Goal: Task Accomplishment & Management: Use online tool/utility

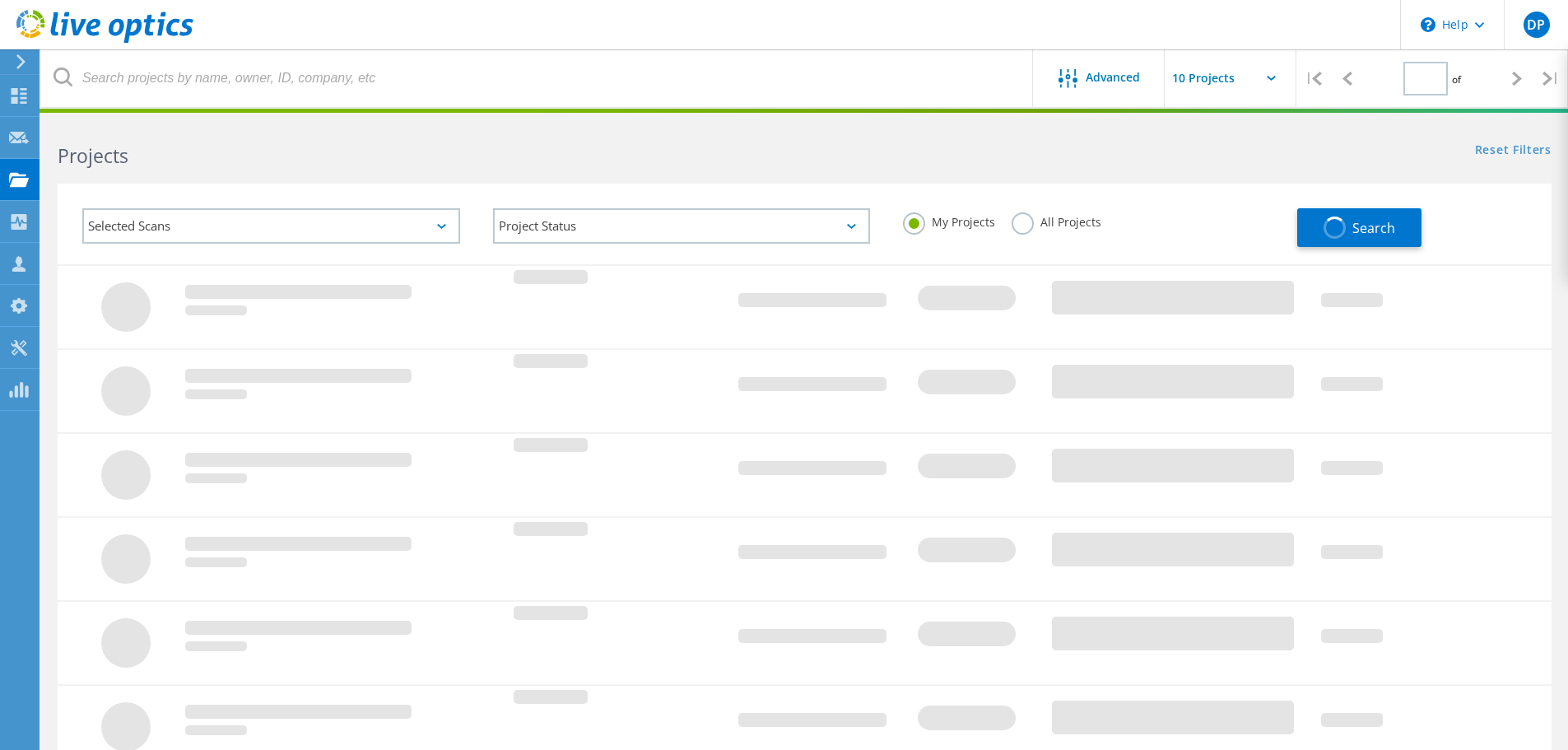
type input "1"
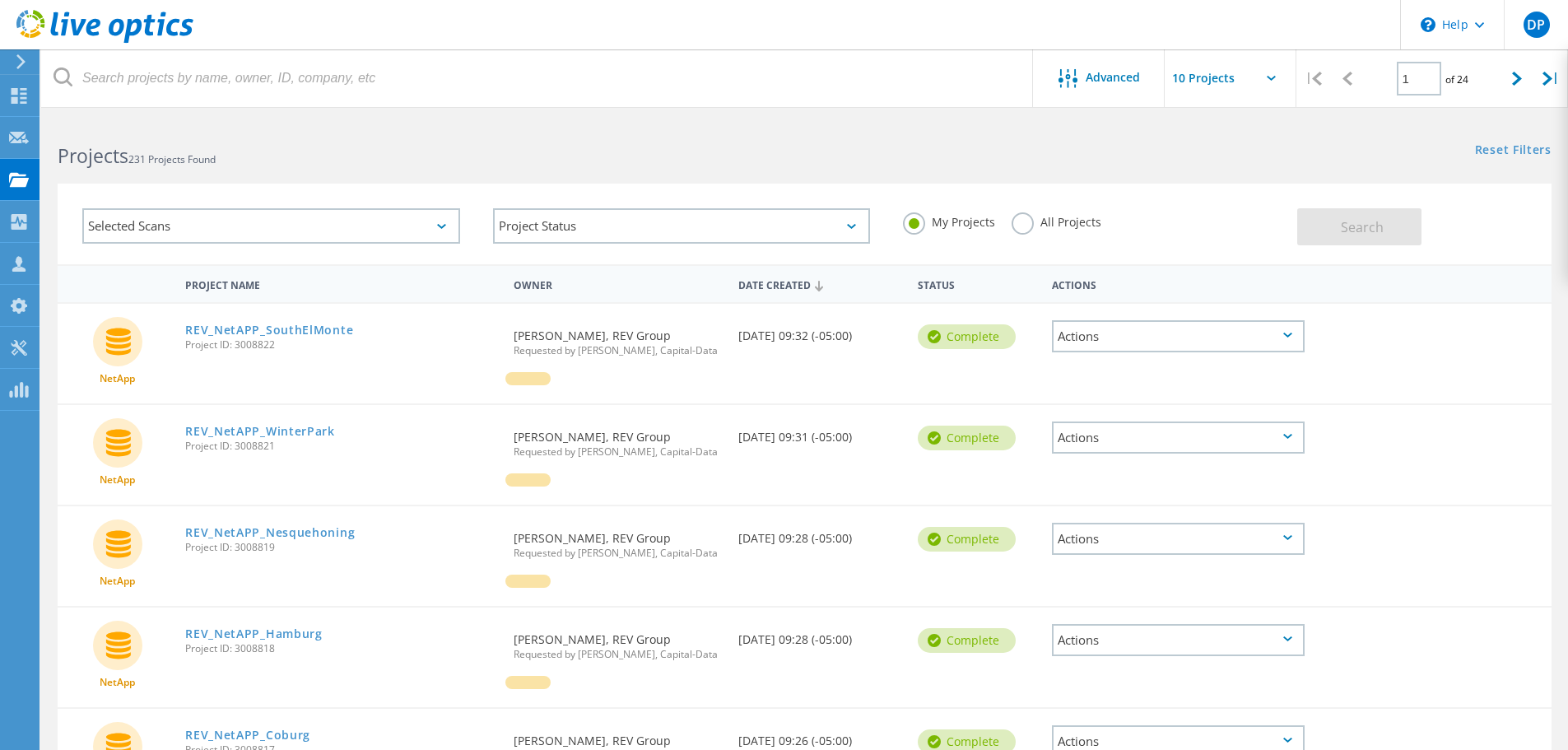
click at [1029, 221] on label "All Projects" at bounding box center [1056, 220] width 89 height 16
click at [0, 0] on input "All Projects" at bounding box center [0, 0] width 0 height 0
click at [1340, 233] on button "Search" at bounding box center [1359, 227] width 124 height 37
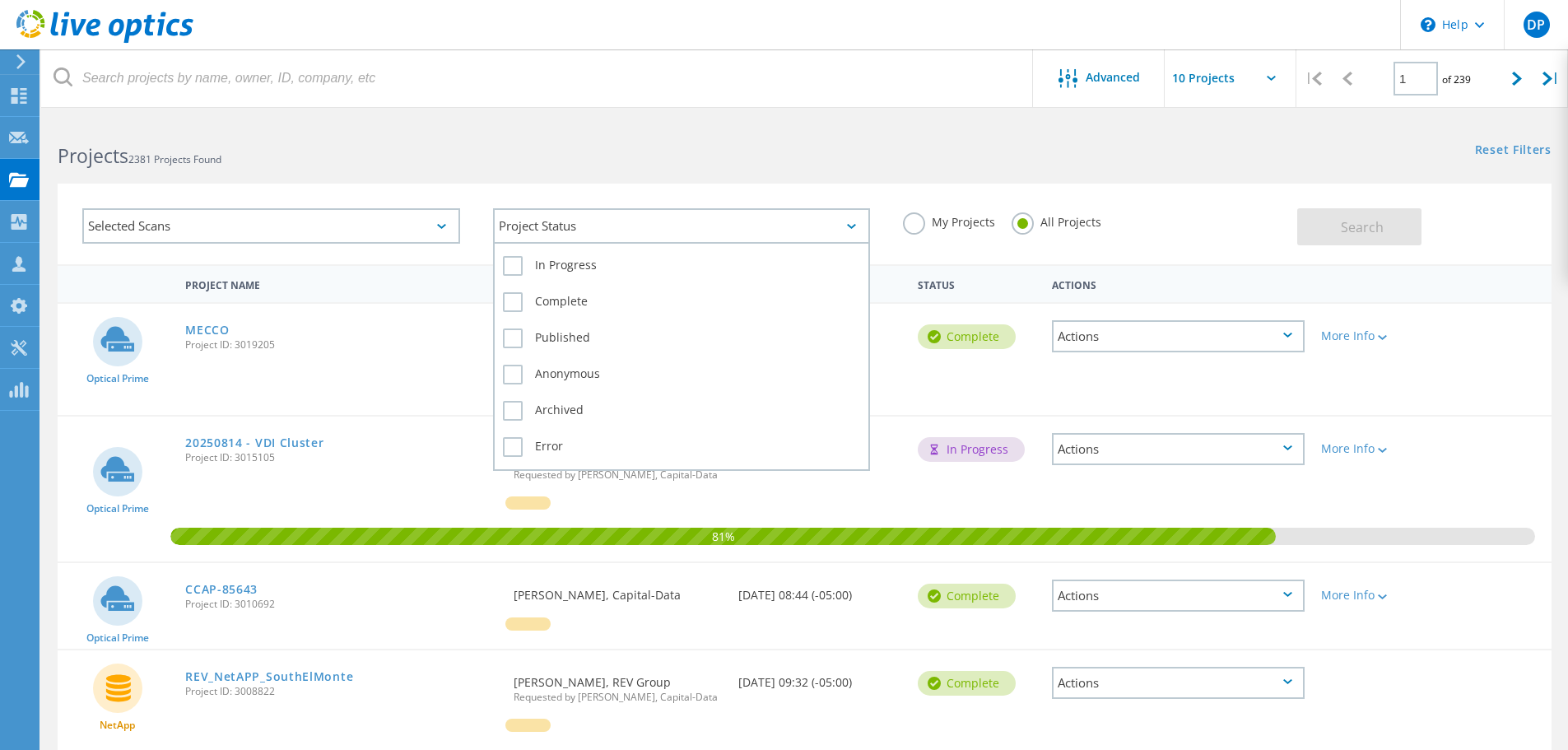
click at [774, 214] on div "Project Status" at bounding box center [682, 226] width 377 height 35
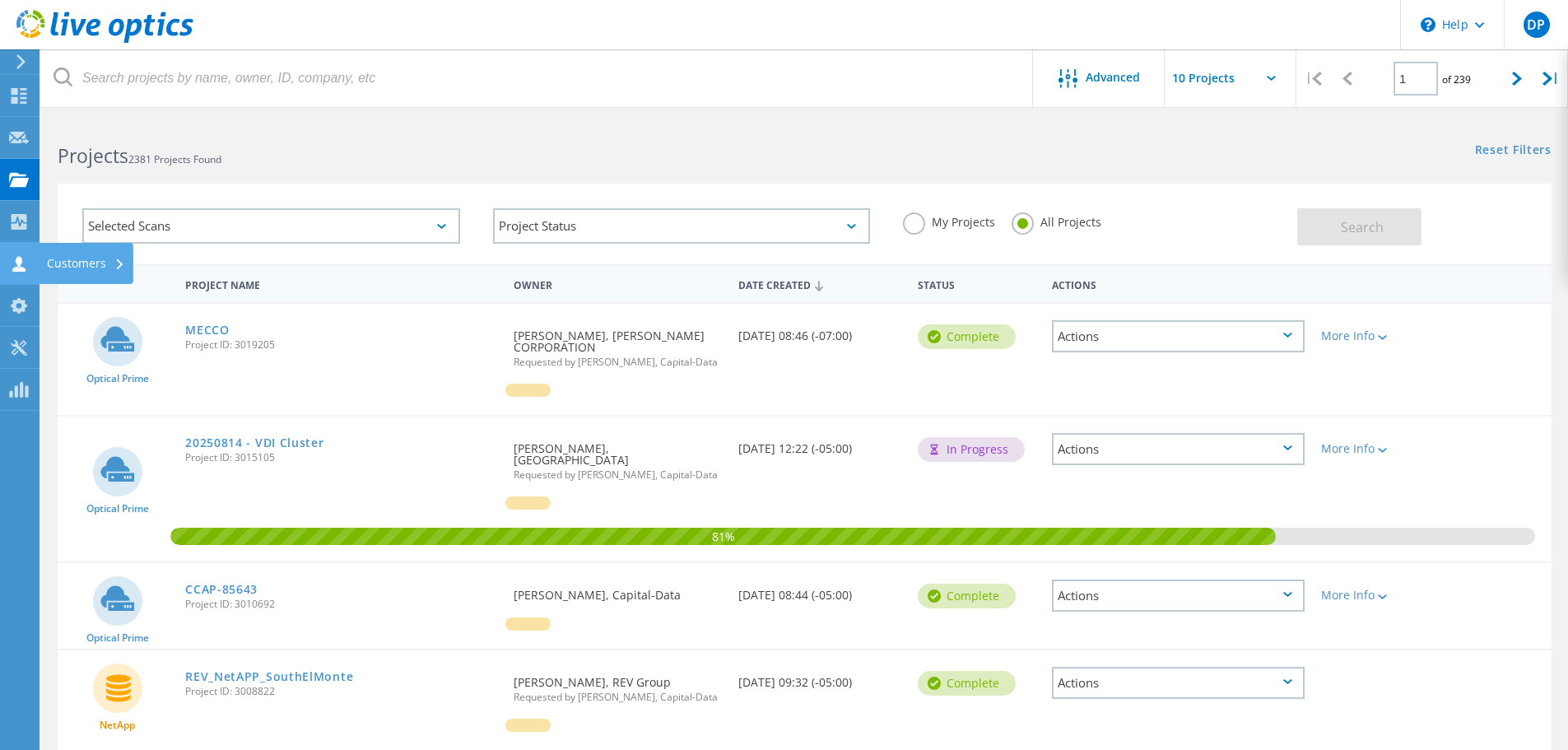
click at [18, 268] on use at bounding box center [19, 264] width 13 height 16
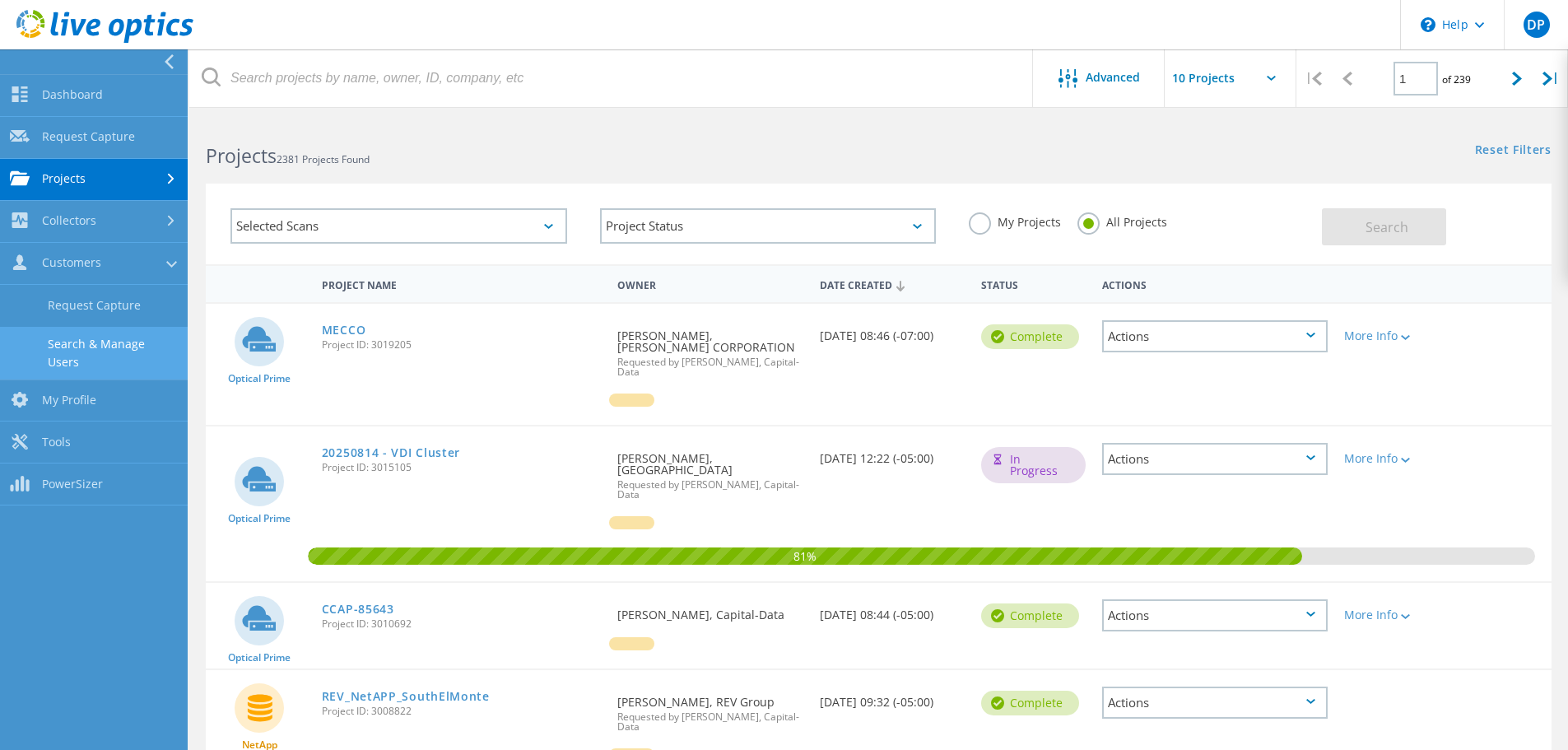
click at [93, 357] on link "Search & Manage Users" at bounding box center [93, 354] width 188 height 53
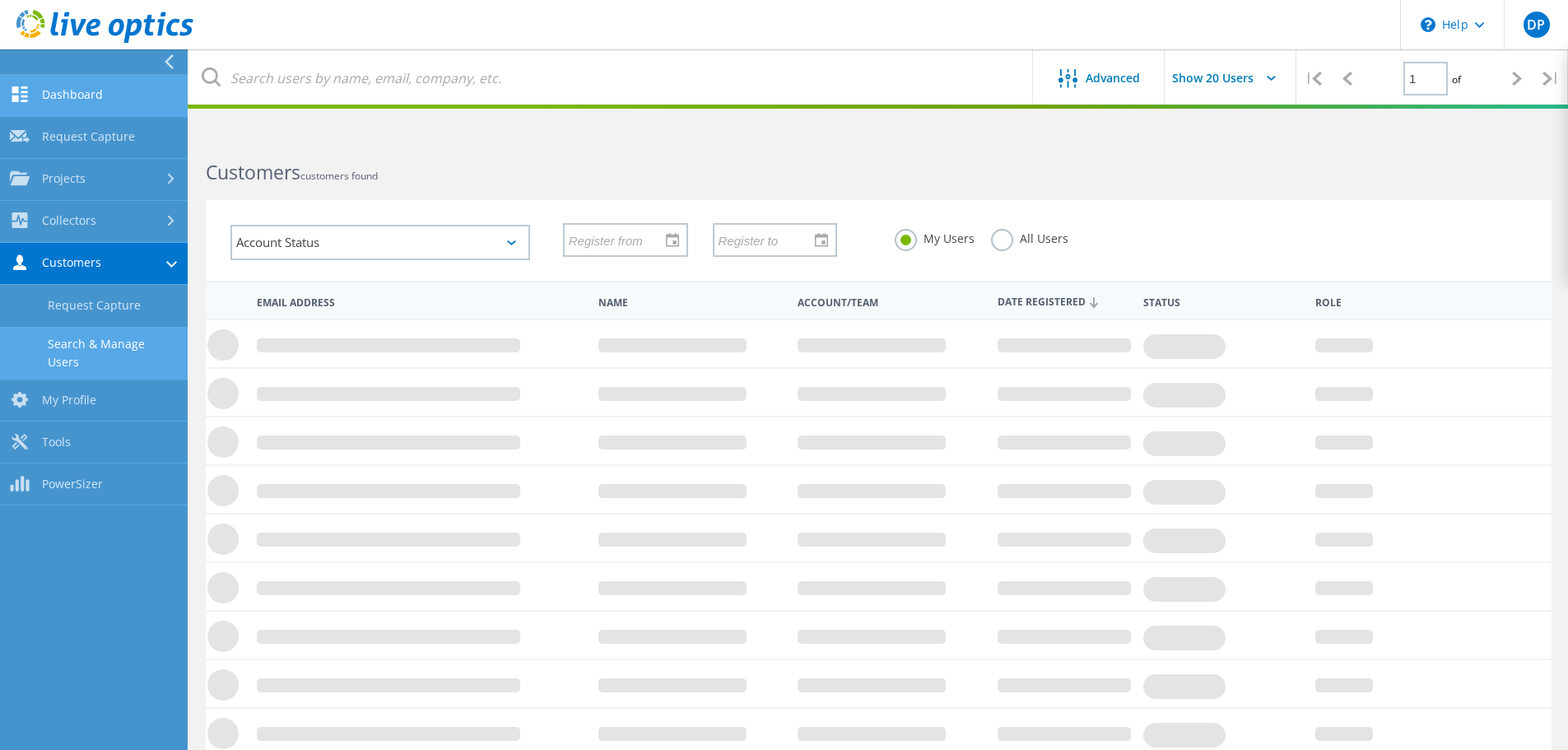
click at [104, 90] on link "Dashboard" at bounding box center [93, 95] width 188 height 42
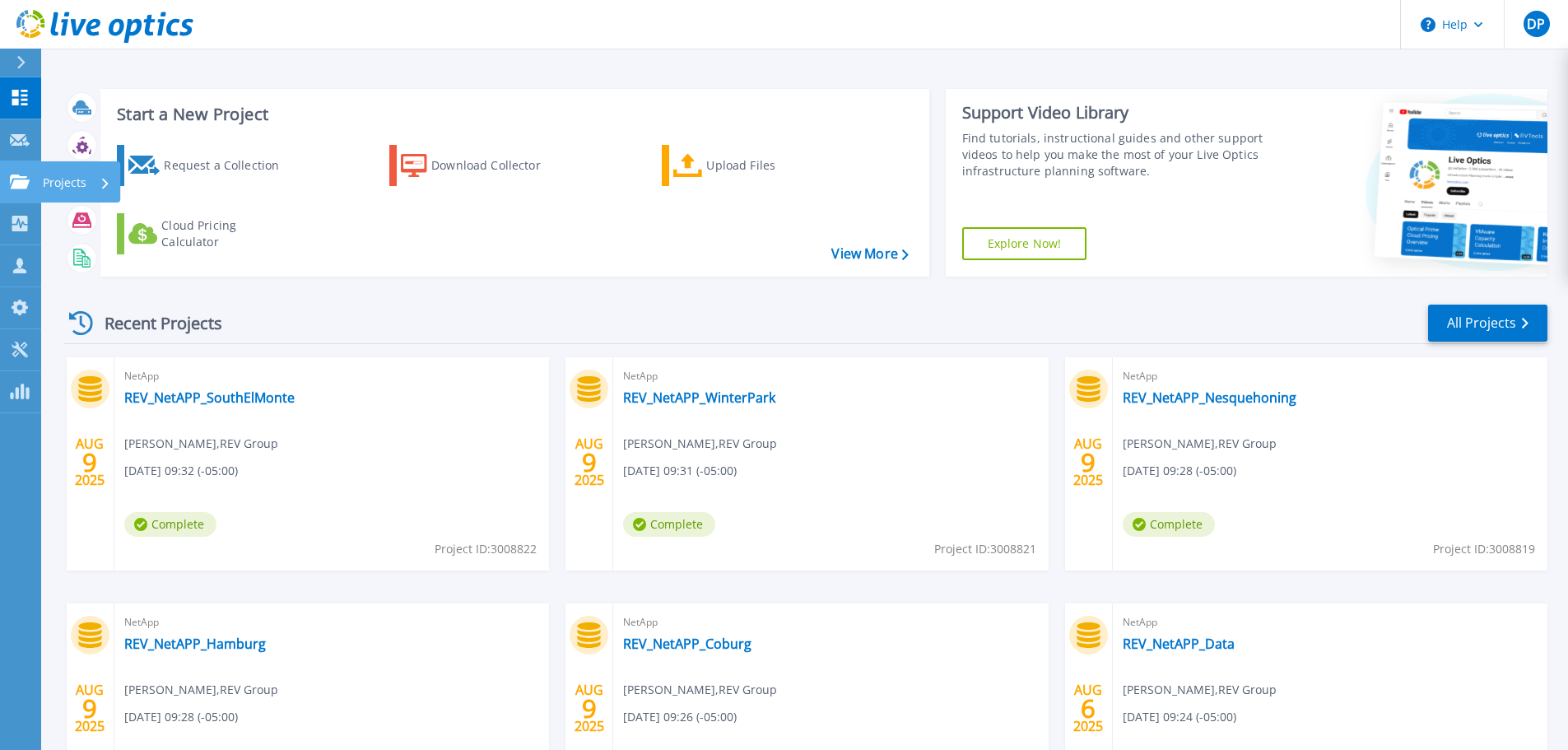
click at [25, 184] on icon at bounding box center [20, 182] width 20 height 14
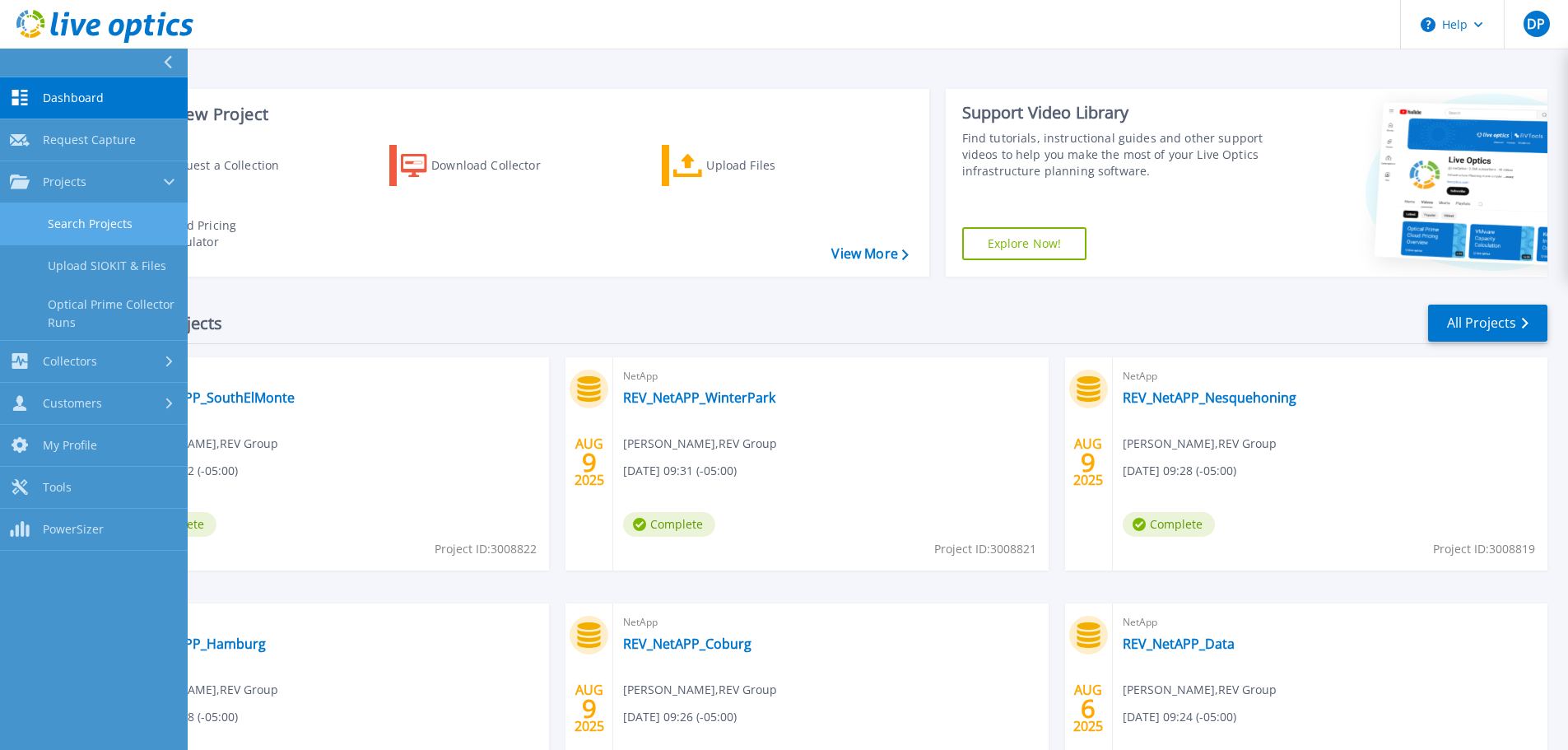
click at [36, 219] on link "Search Projects" at bounding box center [93, 224] width 188 height 42
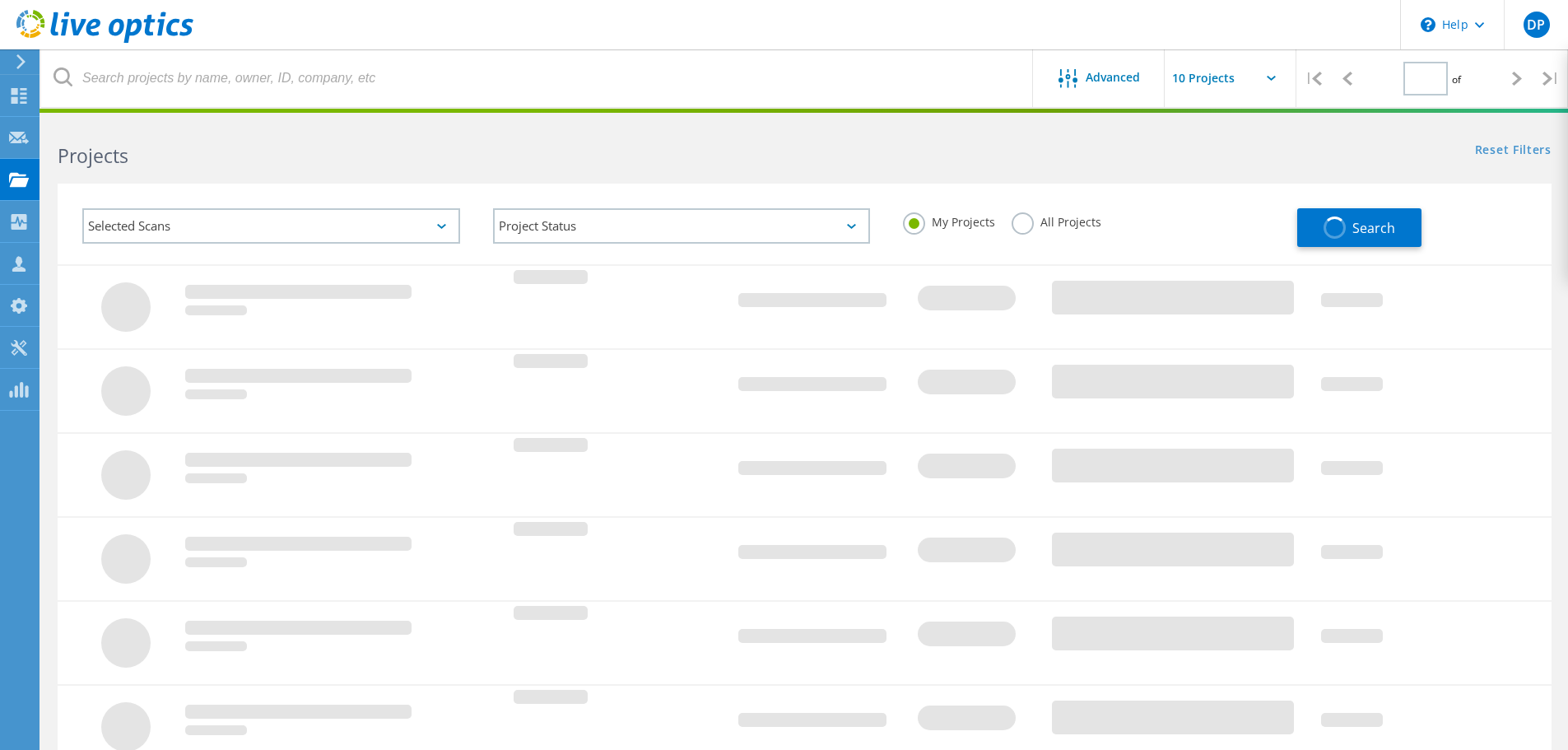
type input "1"
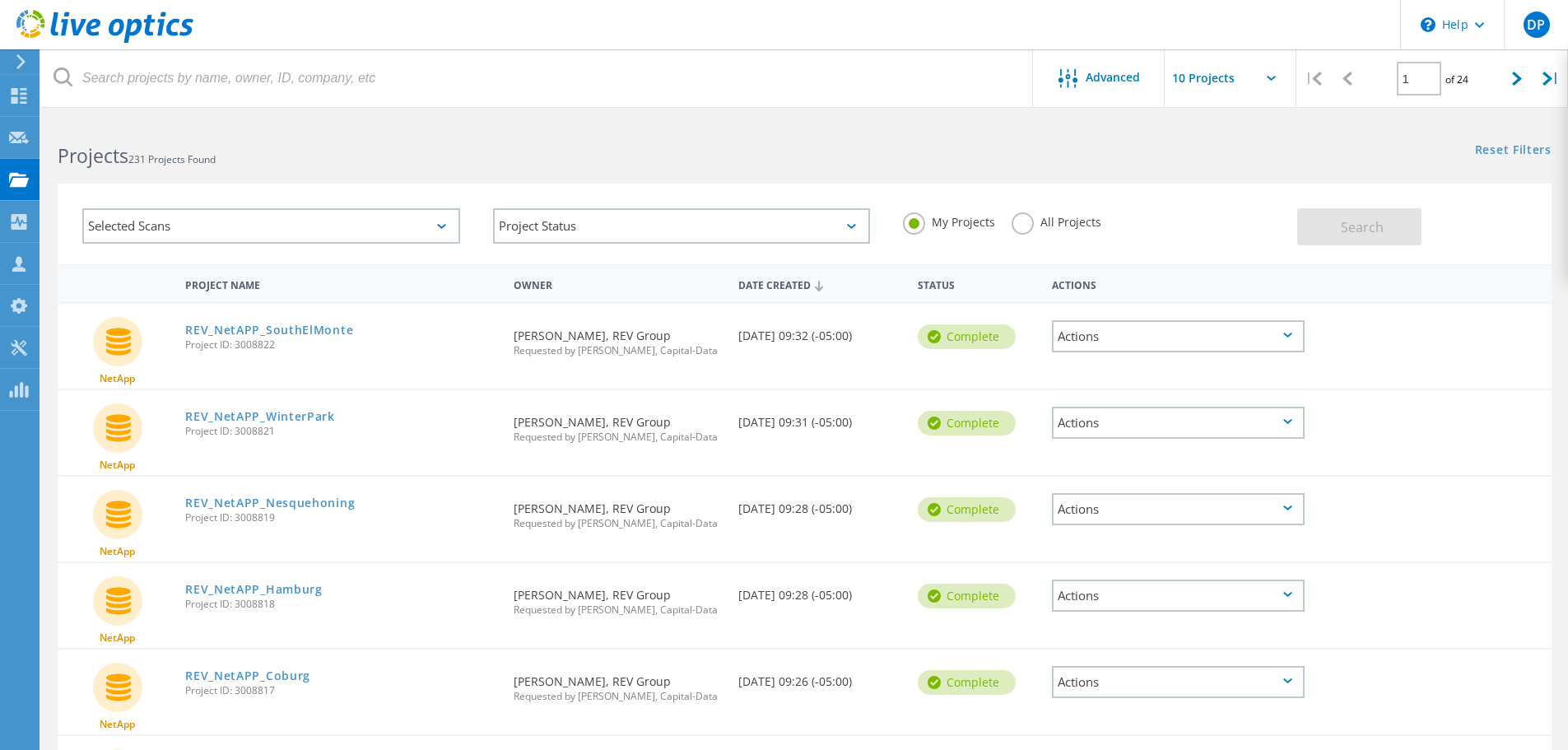
click at [603, 244] on div "Project Status In Progress Complete Published Anonymous Archived Error" at bounding box center [682, 226] width 411 height 69
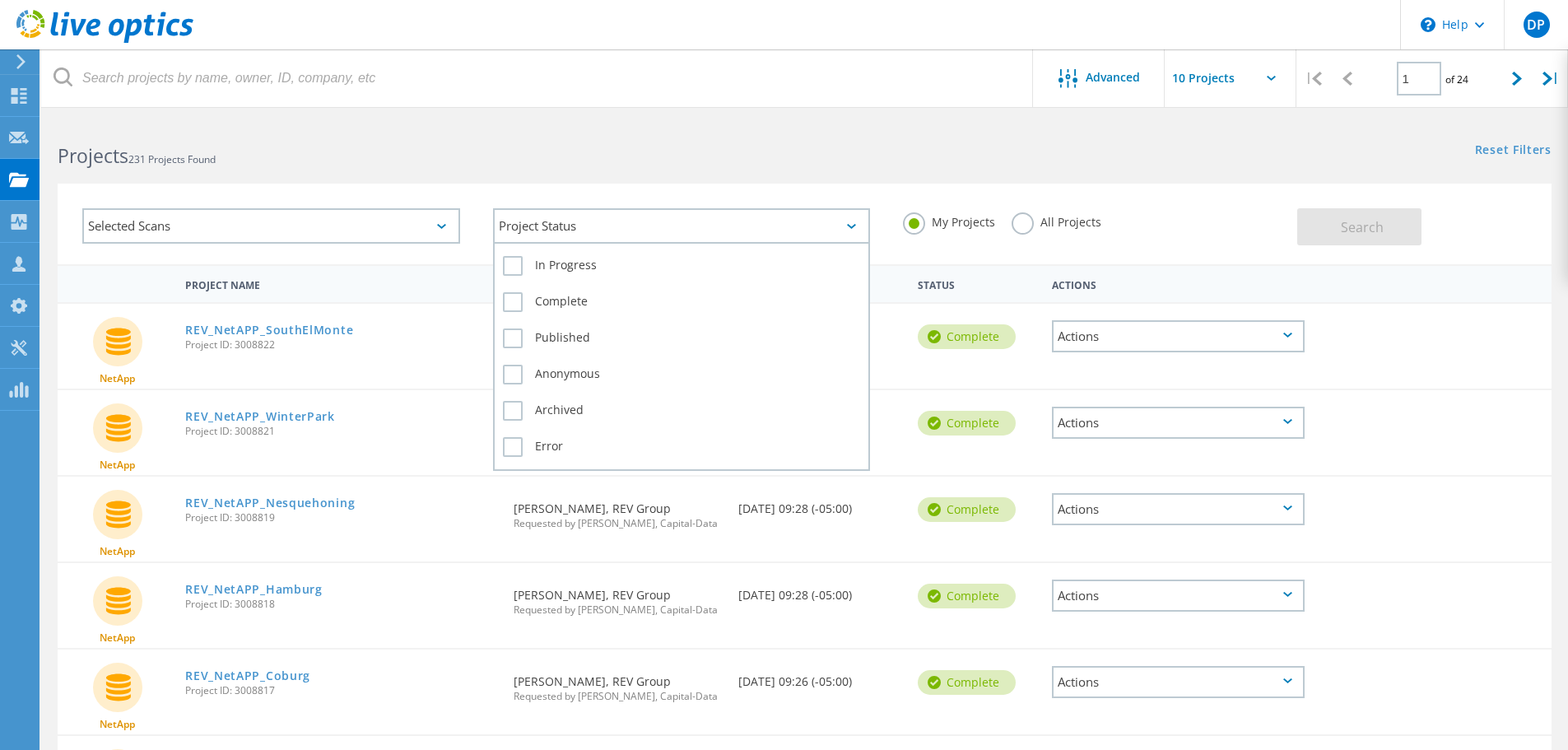
click at [598, 238] on div "Project Status" at bounding box center [682, 226] width 377 height 35
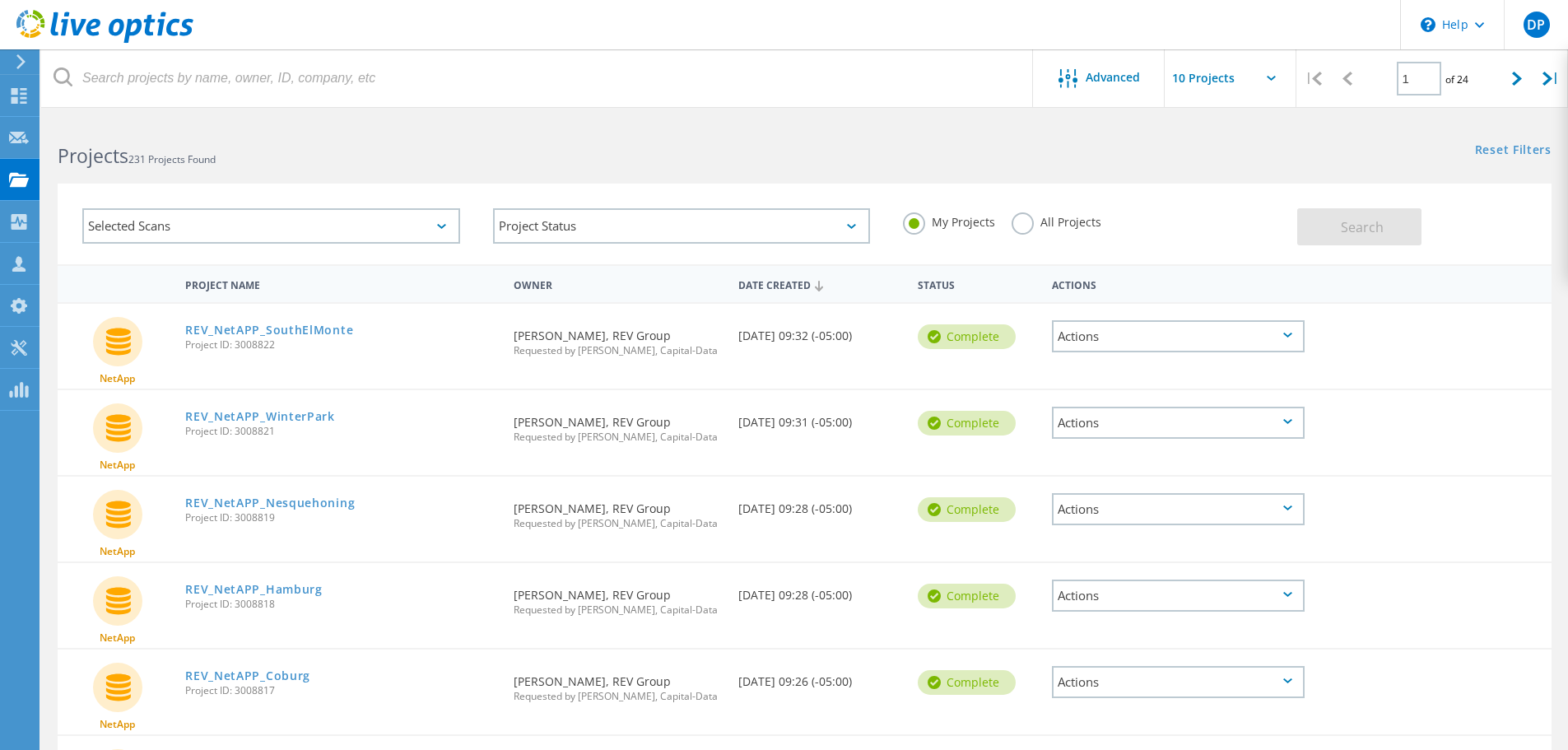
click at [432, 231] on div "Selected Scans" at bounding box center [271, 226] width 377 height 35
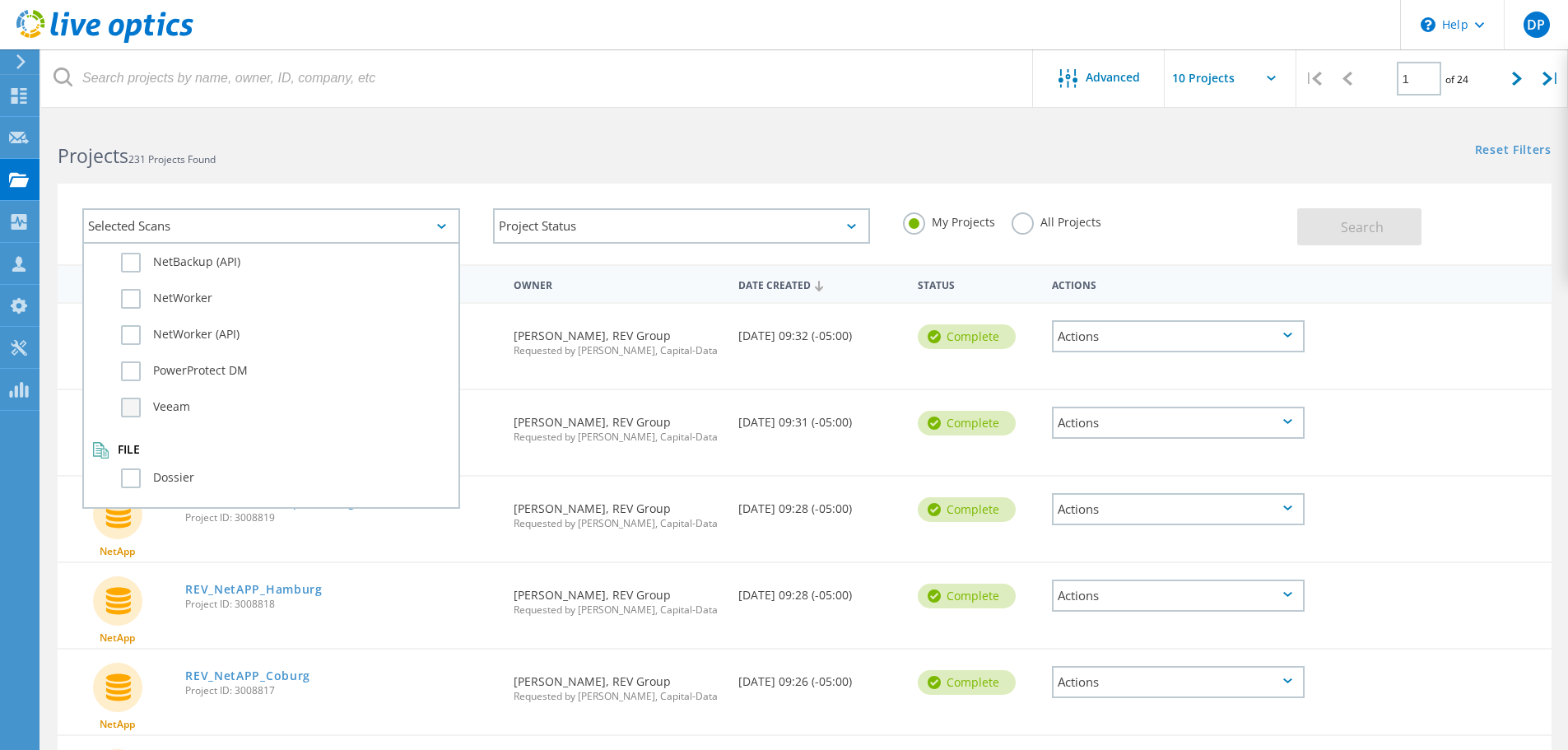
scroll to position [1158, 0]
click at [151, 469] on label "Dossier" at bounding box center [285, 477] width 329 height 20
click at [0, 0] on input "Dossier" at bounding box center [0, 0] width 0 height 0
click at [1391, 251] on div "Selected Scans 1 Server & Cloud Optical Prime AWS Azure Nutanix RVTools Kuberne…" at bounding box center [805, 224] width 1493 height 81
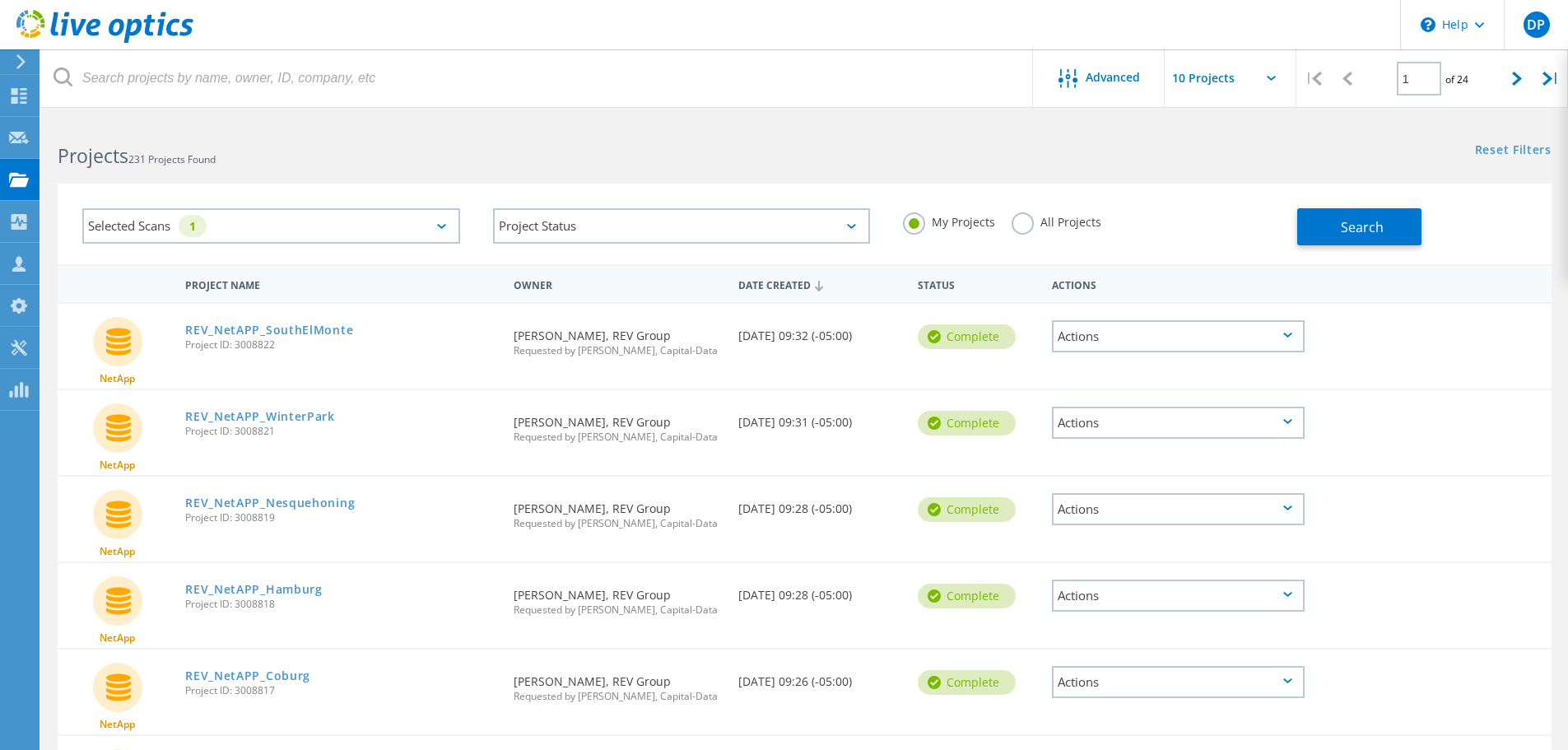
click at [1020, 228] on label "All Projects" at bounding box center [1056, 220] width 89 height 16
click at [0, 0] on input "All Projects" at bounding box center [0, 0] width 0 height 0
click at [1298, 221] on button "Search" at bounding box center [1359, 227] width 124 height 37
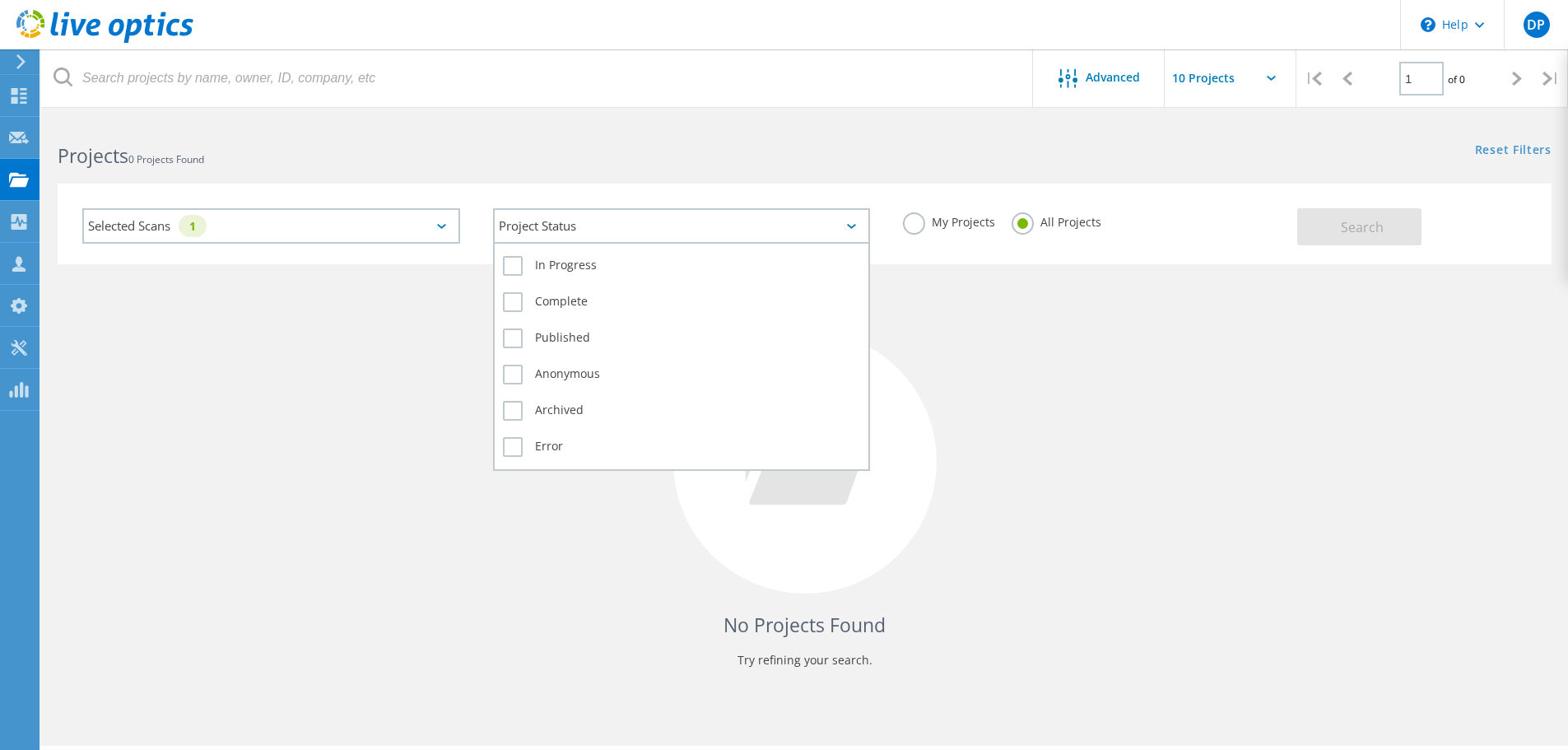
click at [493, 210] on div "Project Status" at bounding box center [682, 226] width 377 height 35
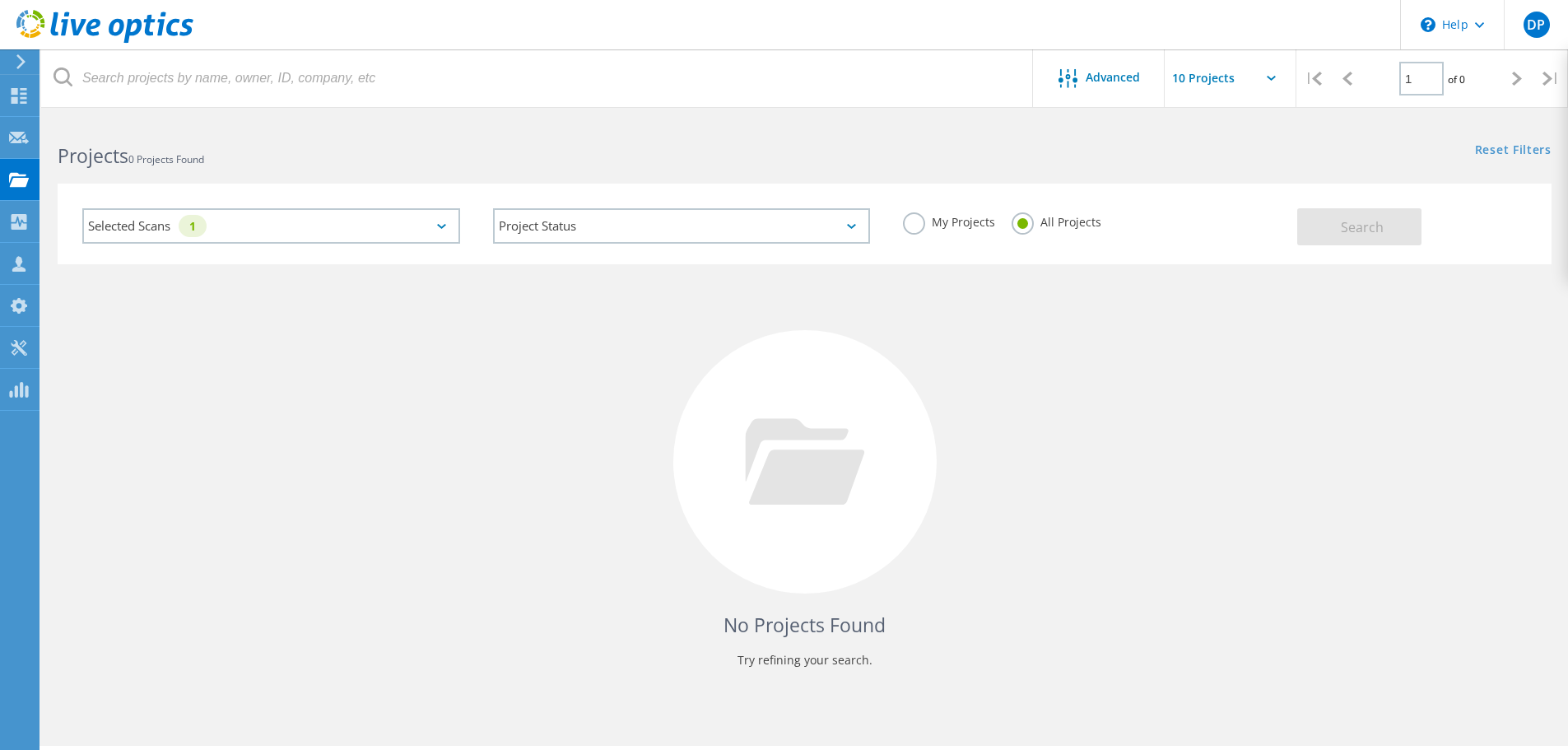
click at [376, 231] on div "Selected Scans 1" at bounding box center [271, 226] width 377 height 35
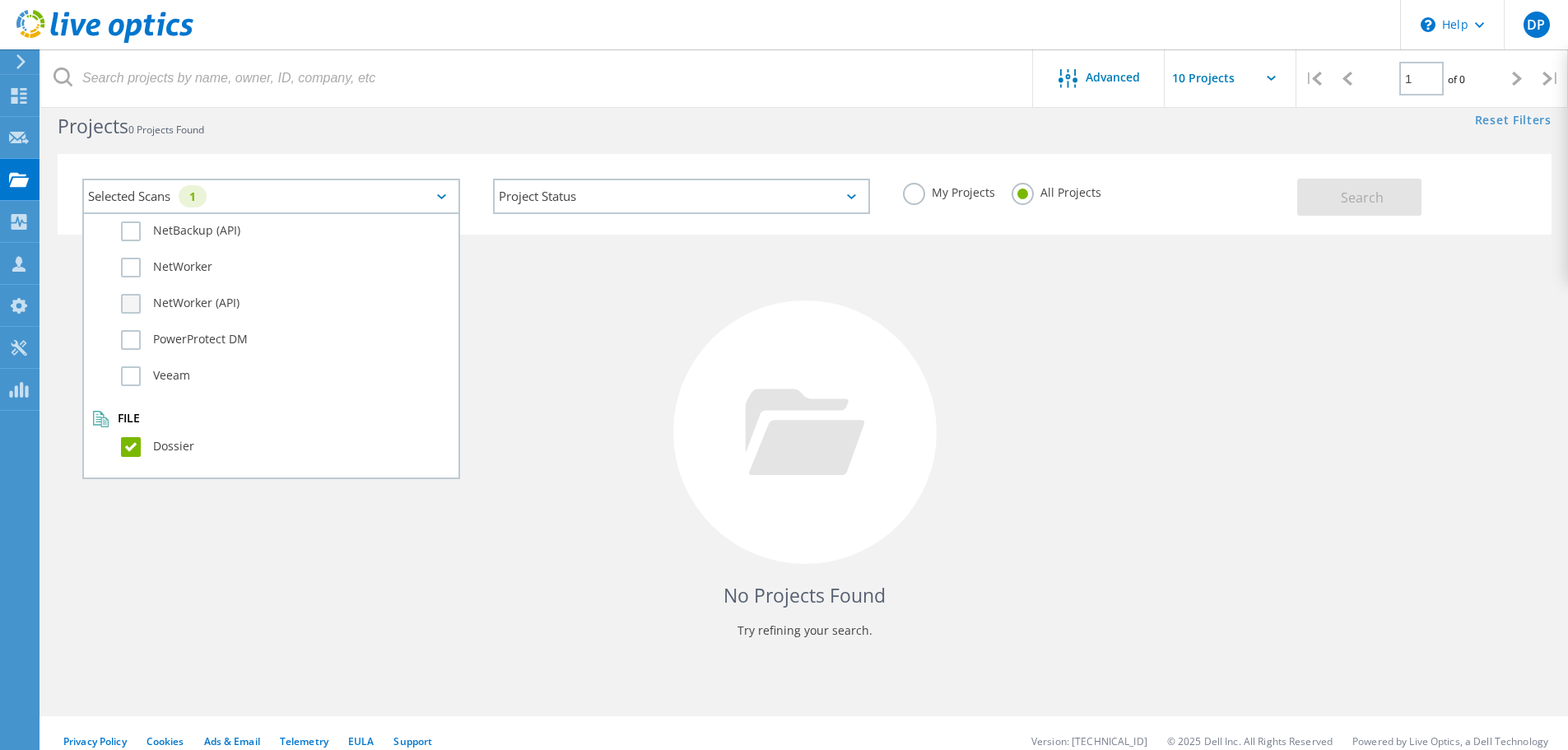
scroll to position [45, 0]
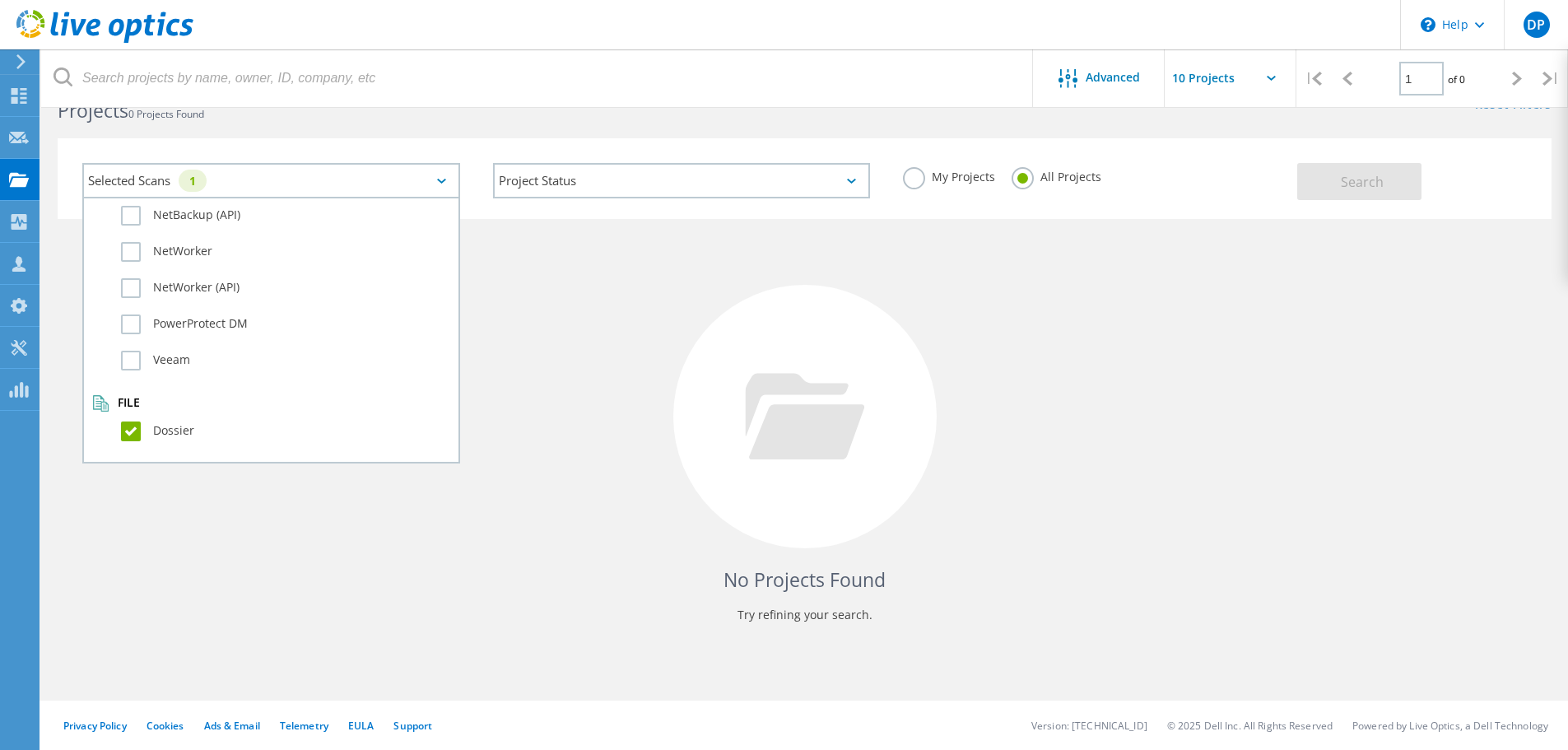
click at [164, 415] on div "File Dossier" at bounding box center [271, 424] width 358 height 58
click at [165, 431] on label "Dossier" at bounding box center [285, 432] width 329 height 20
click at [0, 0] on input "Dossier" at bounding box center [0, 0] width 0 height 0
click at [964, 396] on div "No Projects Found Try refining your search." at bounding box center [805, 432] width 1493 height 426
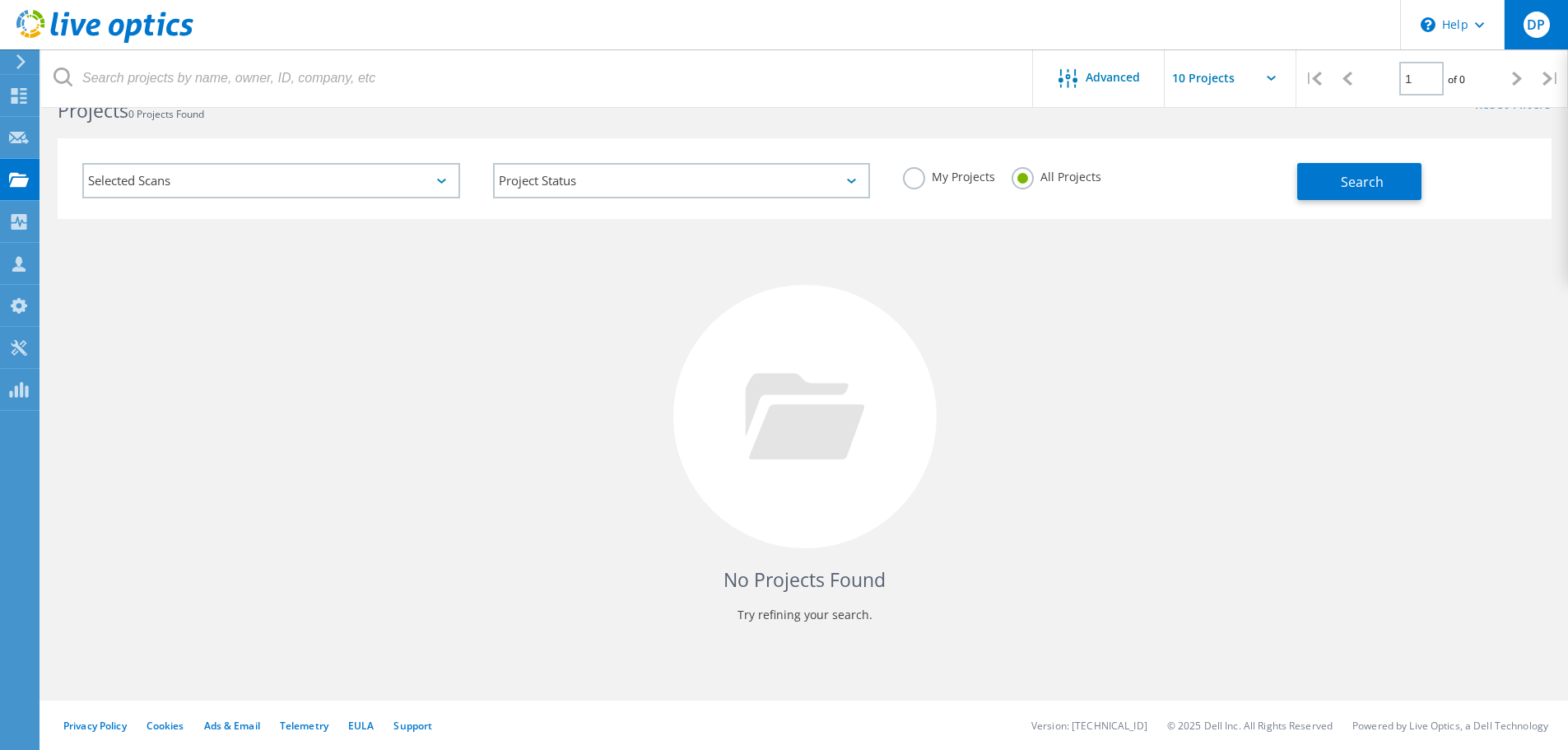
click at [1543, 23] on span "DP" at bounding box center [1536, 24] width 18 height 13
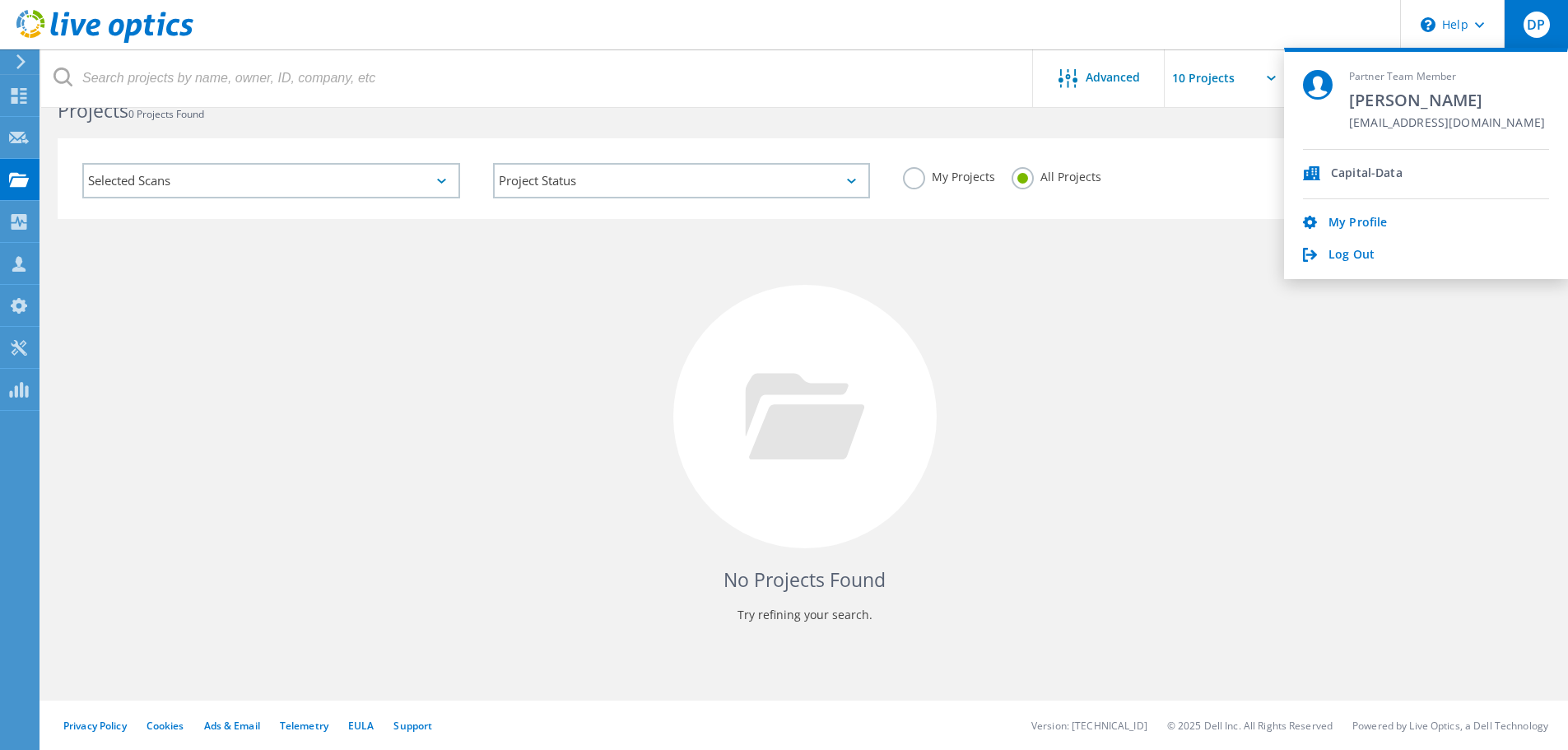
click at [1245, 351] on div "No Projects Found Try refining your search." at bounding box center [805, 432] width 1493 height 426
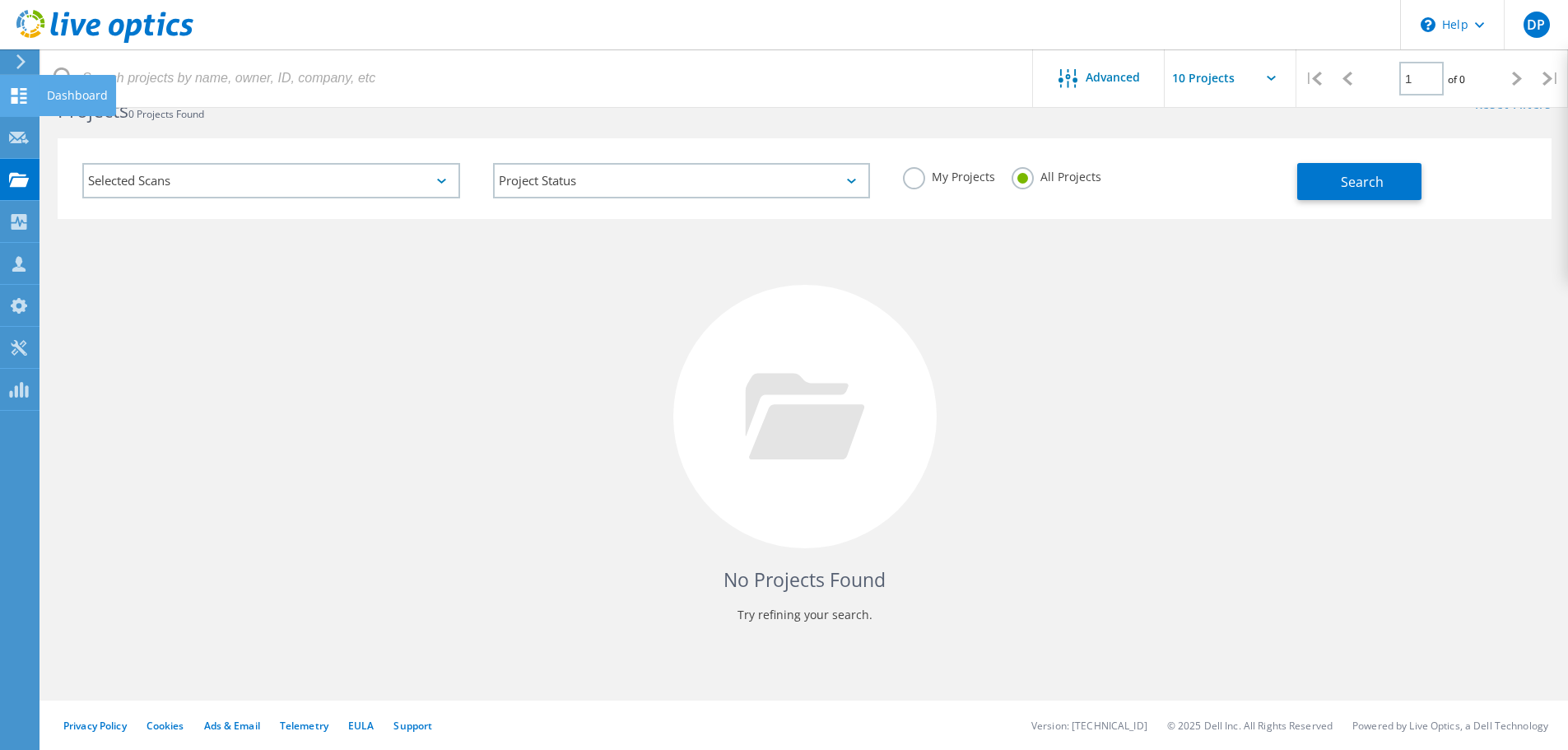
click at [23, 88] on use at bounding box center [20, 96] width 16 height 16
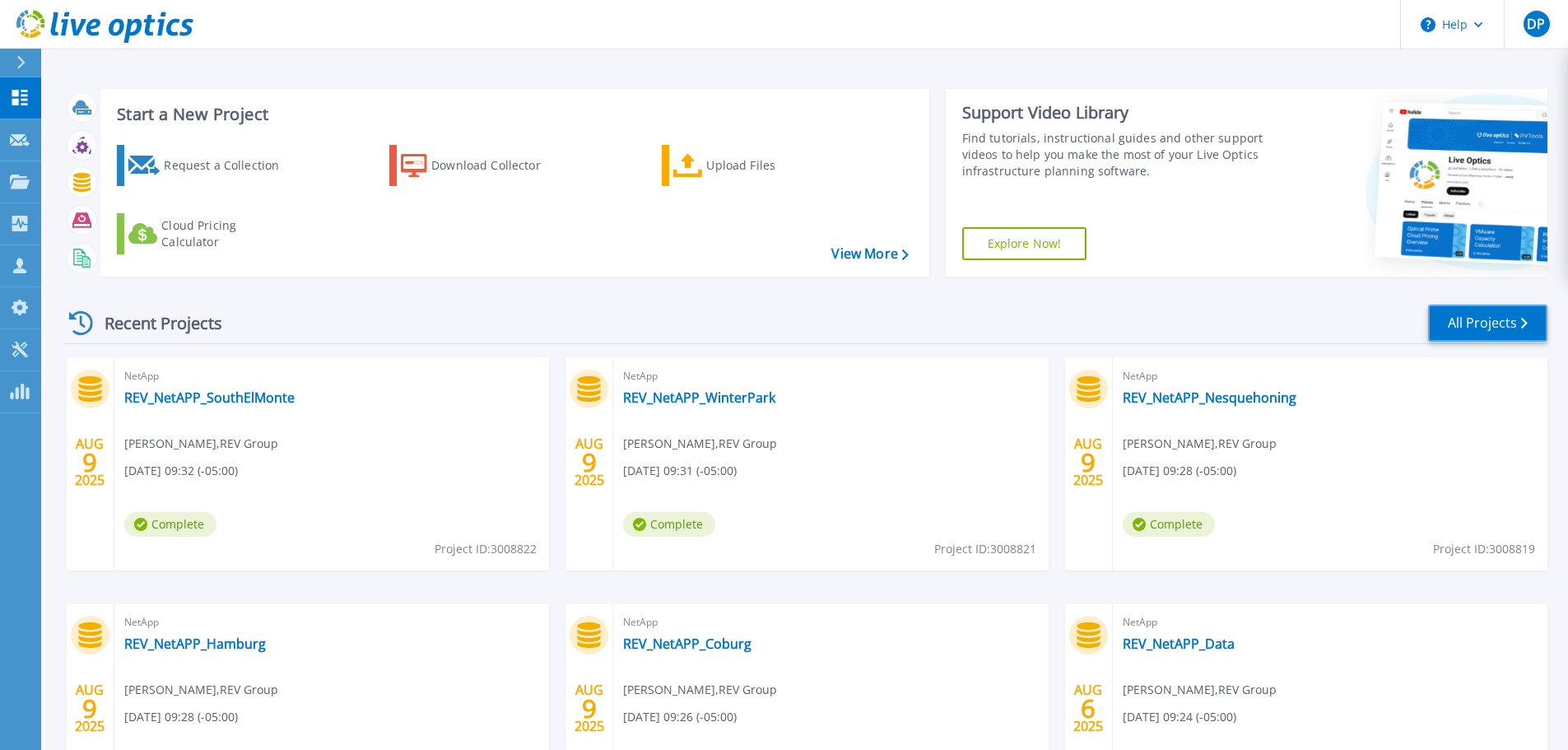
click at [1515, 329] on link "All Projects" at bounding box center [1486, 323] width 119 height 37
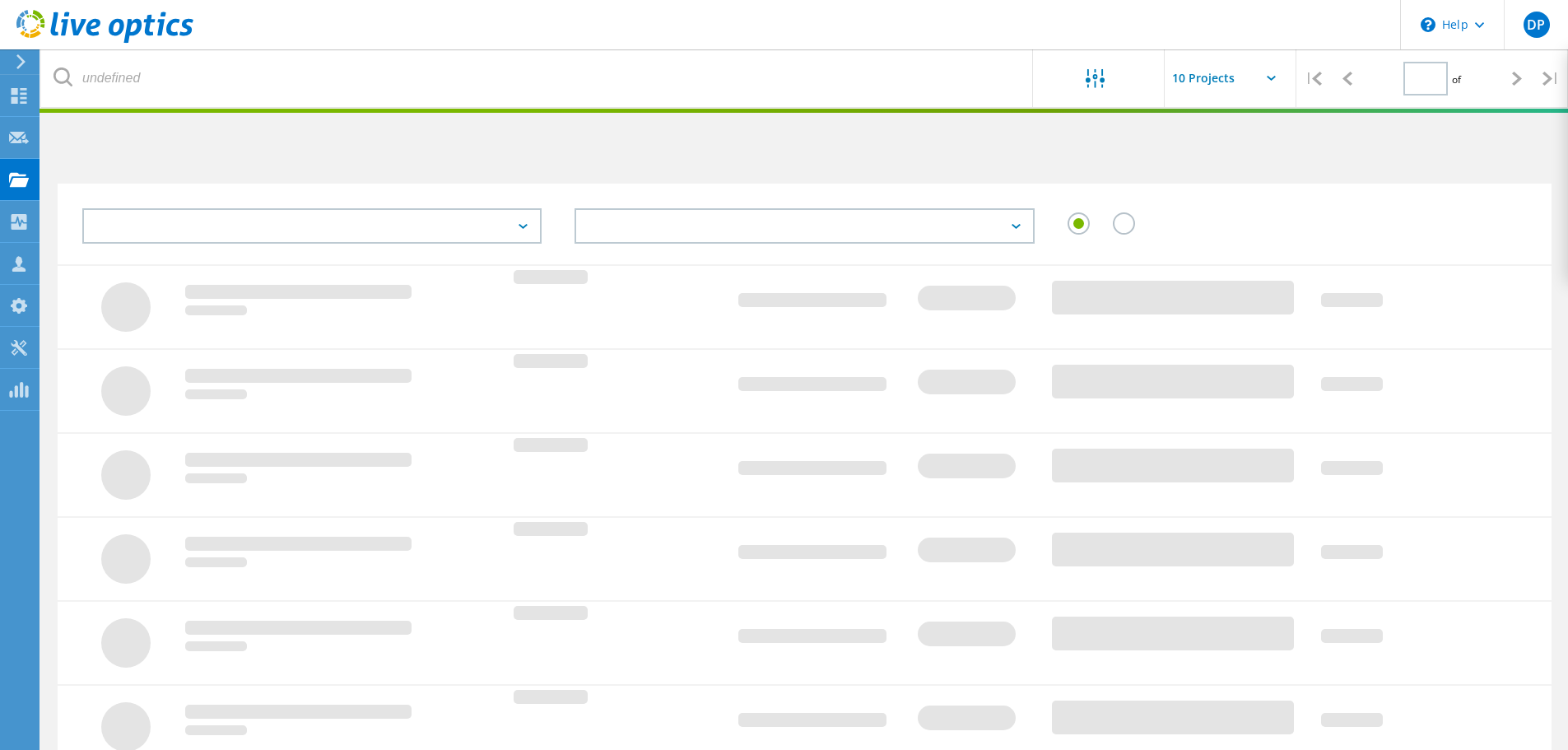
type input "1"
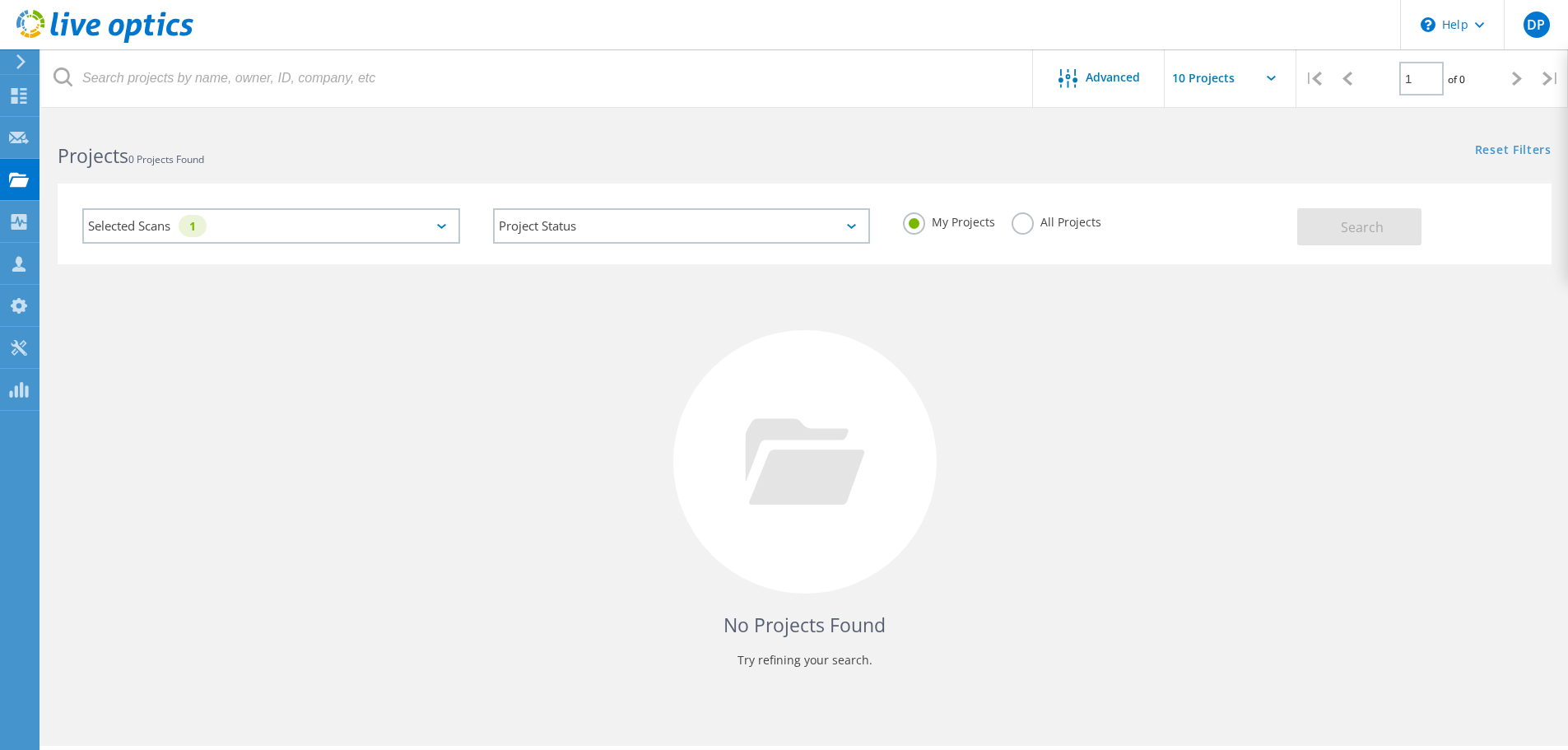
click at [426, 219] on div "Selected Scans 1" at bounding box center [271, 226] width 377 height 35
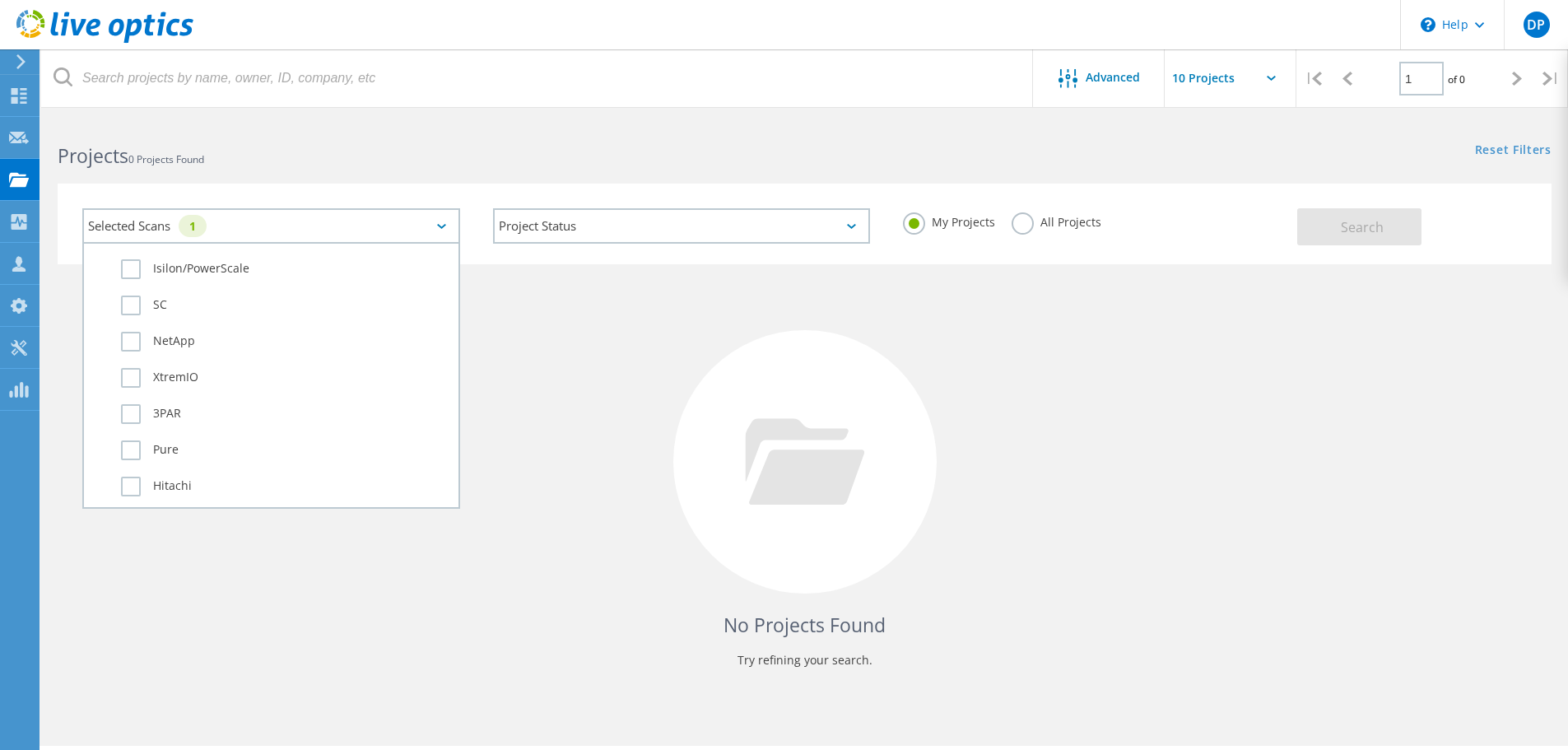
scroll to position [1158, 0]
click at [156, 485] on label "Dossier" at bounding box center [285, 477] width 329 height 20
click at [0, 0] on input "Dossier" at bounding box center [0, 0] width 0 height 0
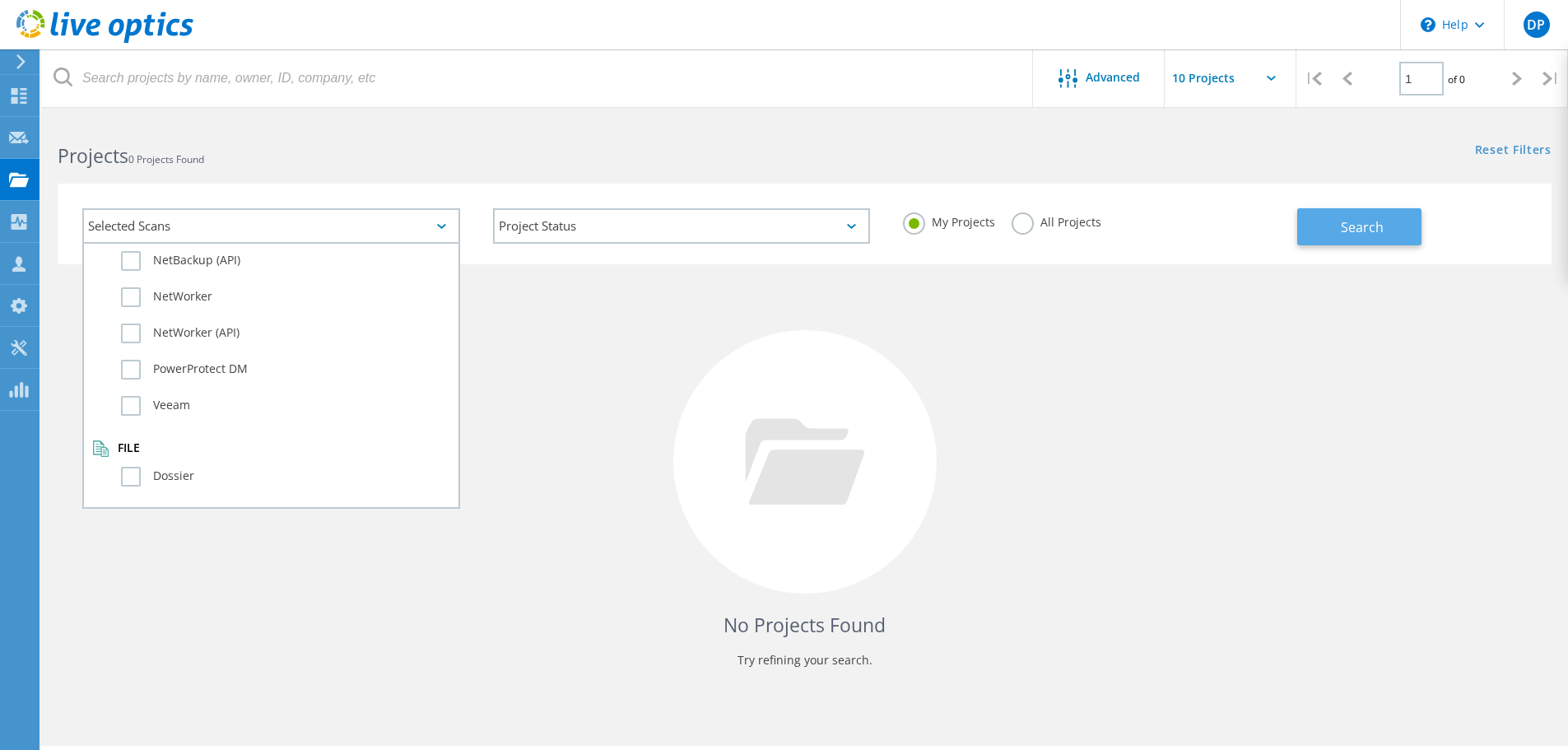
click at [1351, 226] on span "Search" at bounding box center [1363, 227] width 43 height 18
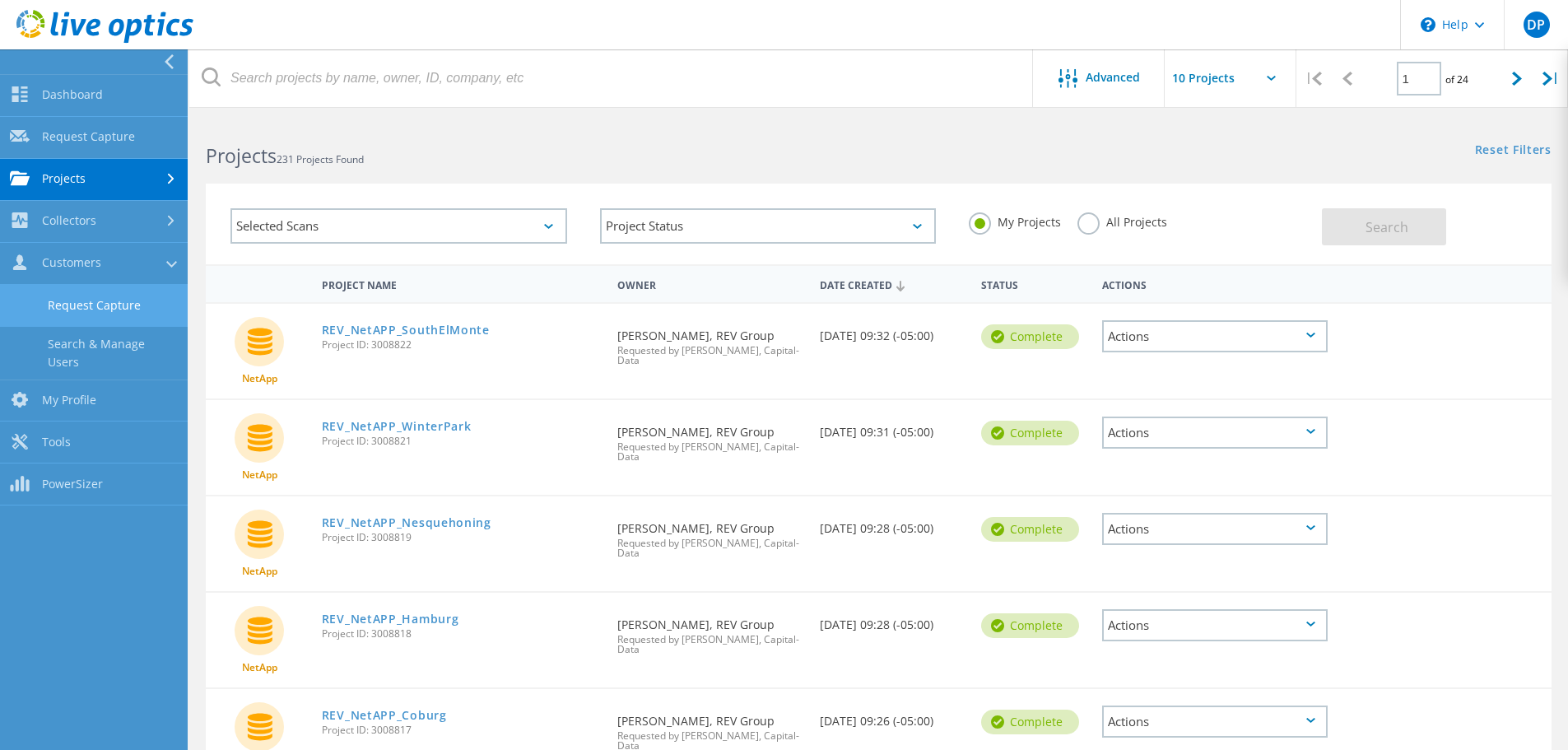
click at [92, 308] on link "Request Capture" at bounding box center [93, 306] width 188 height 42
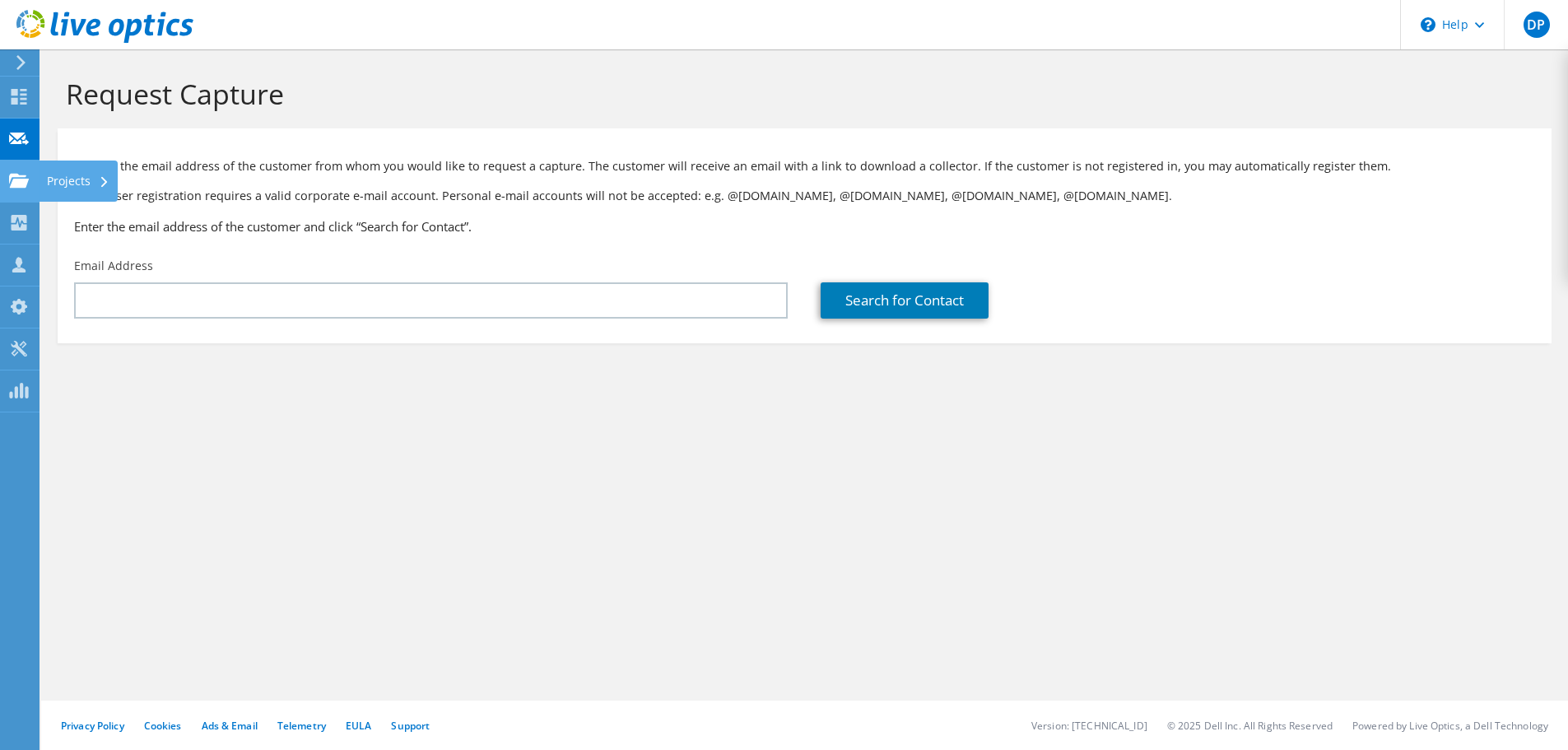
click at [23, 181] on use at bounding box center [19, 180] width 20 height 14
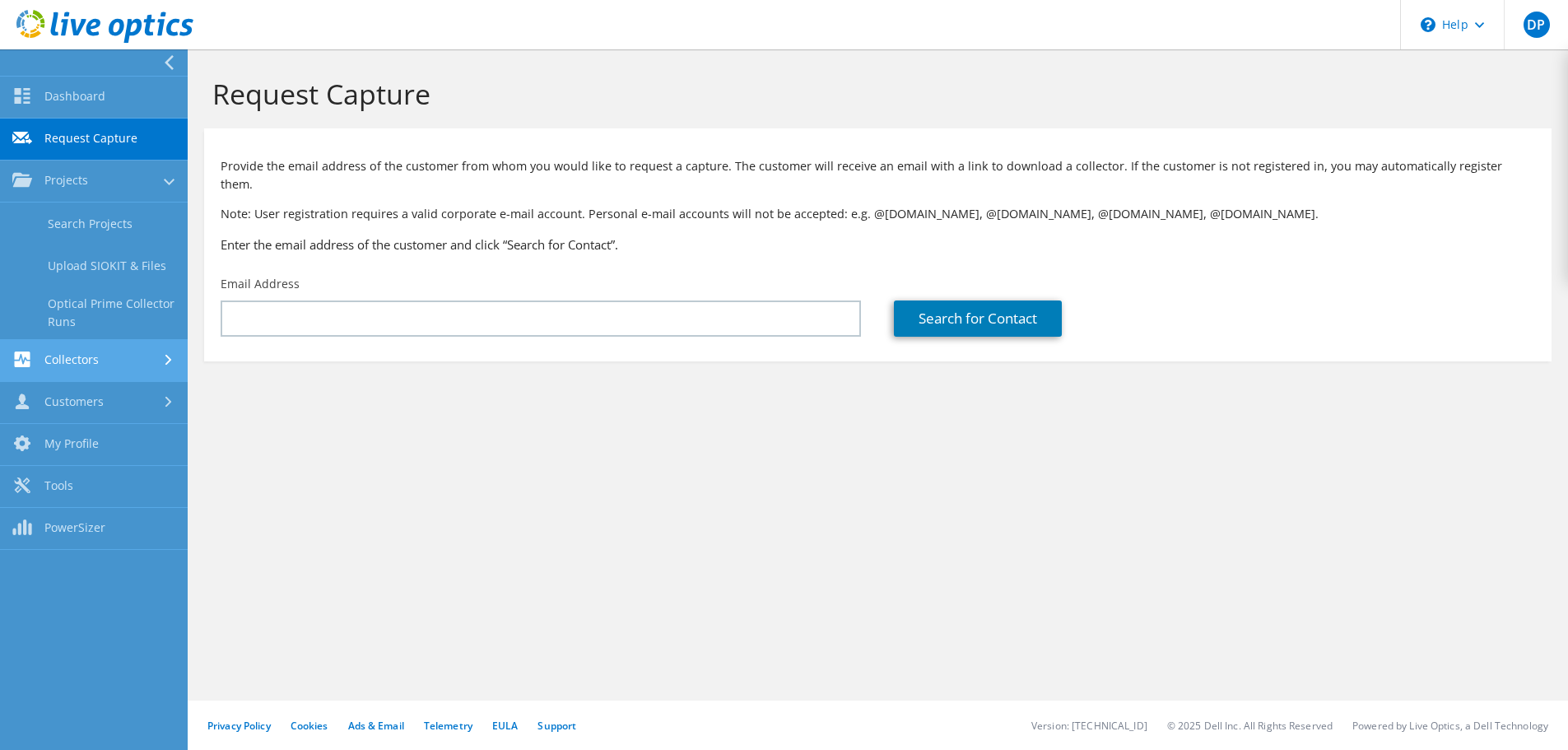
click at [69, 340] on div "Dashboard Request Capture Projects Search Projects Upload SIOKIT & Files Optica…" at bounding box center [93, 313] width 188 height 475
click at [70, 355] on link "Collectors" at bounding box center [93, 361] width 188 height 42
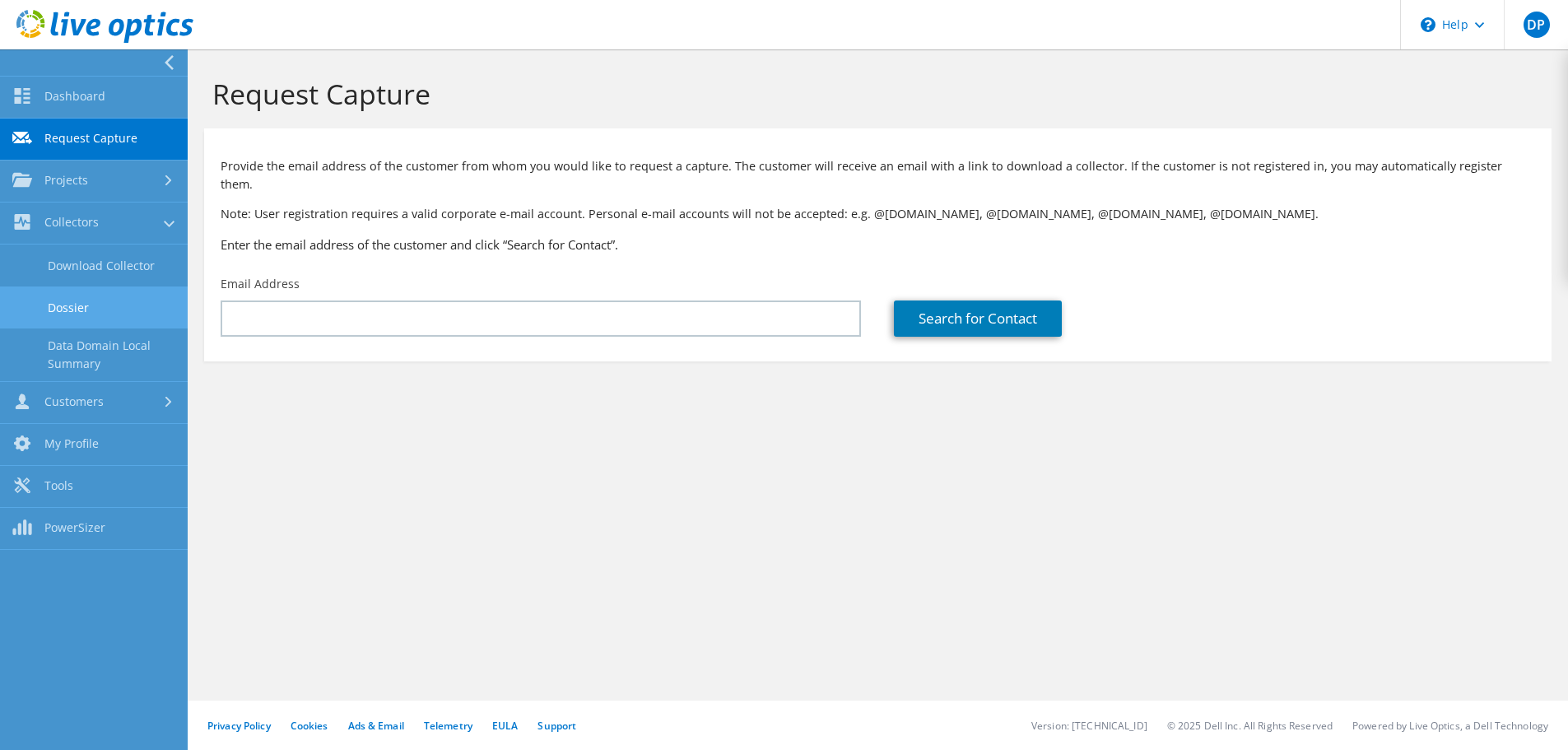
click at [91, 316] on link "Dossier" at bounding box center [93, 308] width 188 height 42
